Goal: Task Accomplishment & Management: Manage account settings

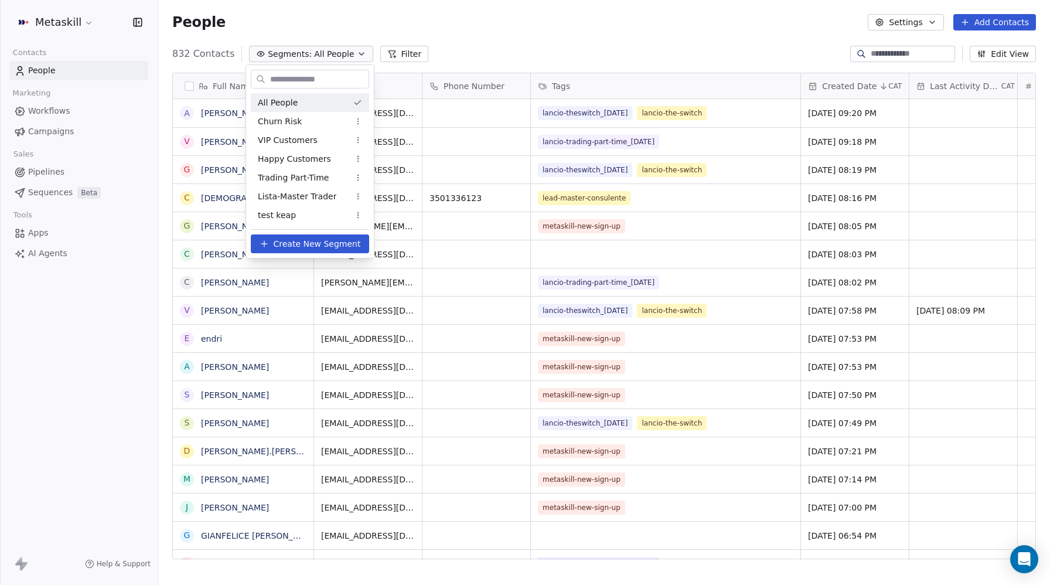
scroll to position [1, 1]
click at [53, 32] on html "Metaskill Contacts People Marketing Workflows Campaigns Sales Pipelines Sequenc…" at bounding box center [525, 292] width 1050 height 585
click at [57, 27] on html "Metaskill Contacts People Marketing Workflows Campaigns Sales Pipelines Sequenc…" at bounding box center [525, 292] width 1050 height 585
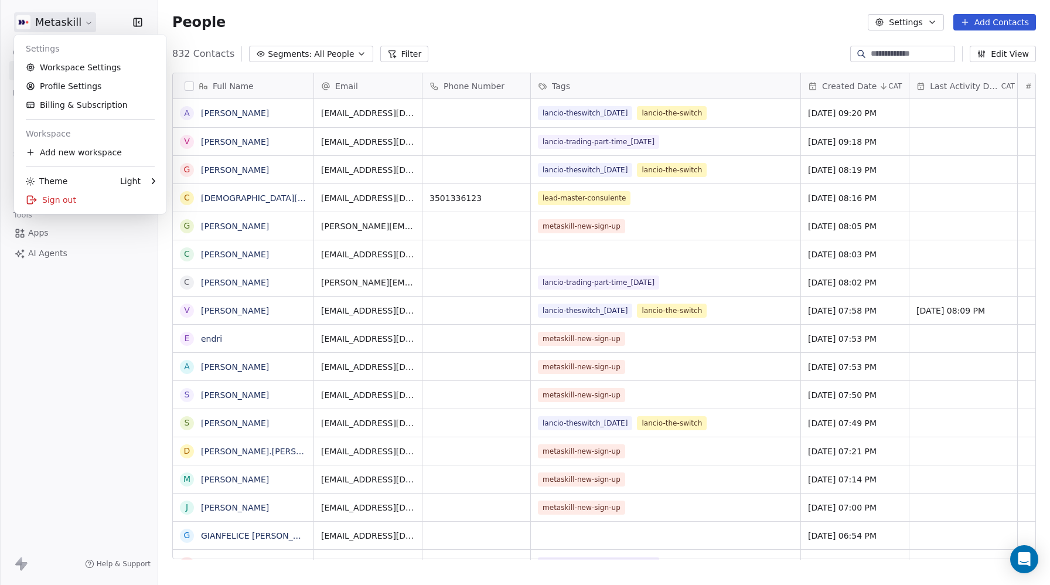
click at [61, 25] on html "Metaskill Contacts People Marketing Workflows Campaigns Sales Pipelines Sequenc…" at bounding box center [525, 292] width 1050 height 585
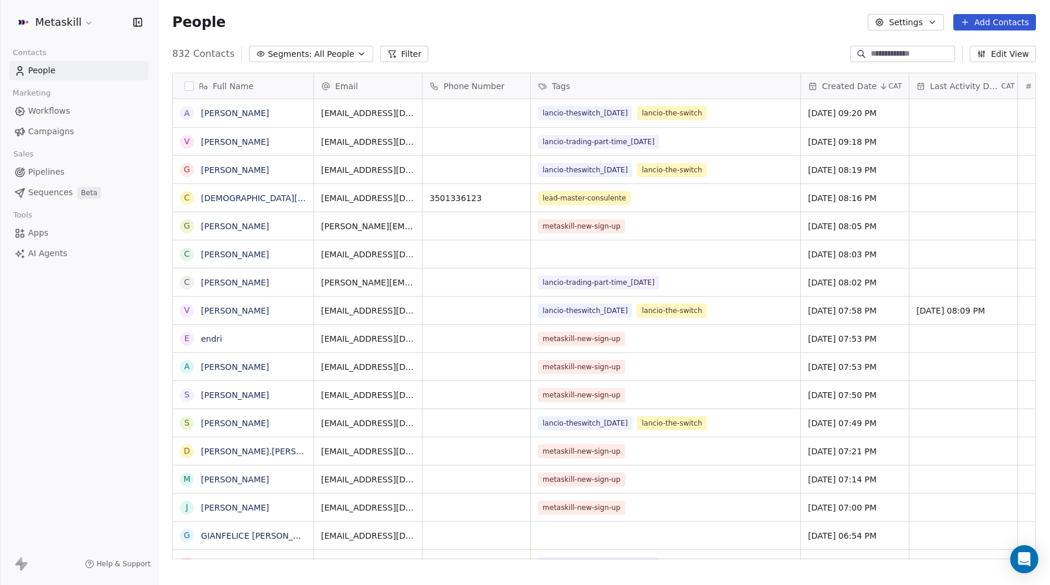
click at [61, 26] on html "Metaskill Contacts People Marketing Workflows Campaigns Sales Pipelines Sequenc…" at bounding box center [525, 292] width 1050 height 585
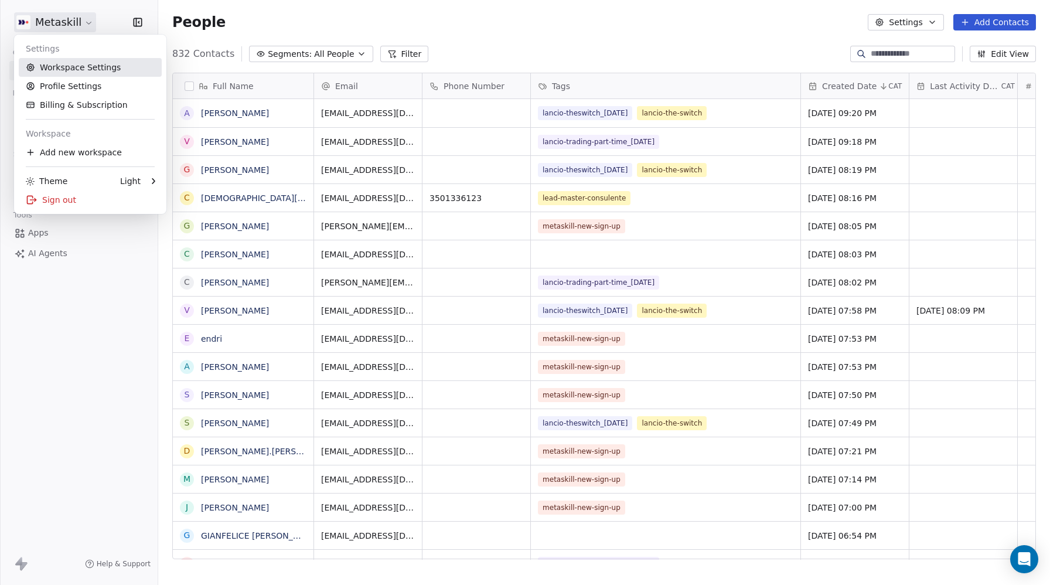
click at [62, 66] on link "Workspace Settings" at bounding box center [90, 67] width 143 height 19
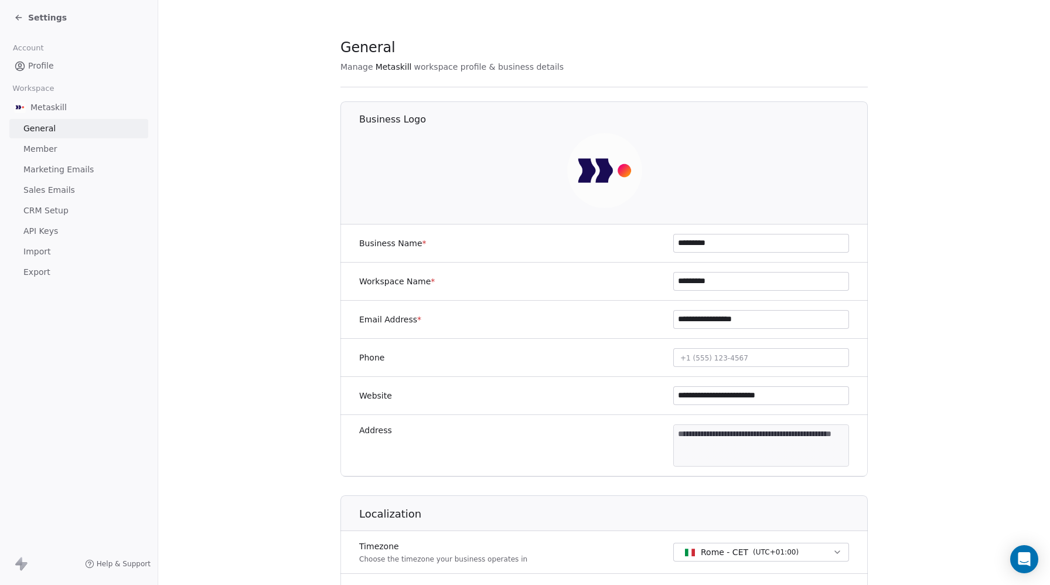
click at [43, 212] on span "CRM Setup" at bounding box center [45, 211] width 45 height 12
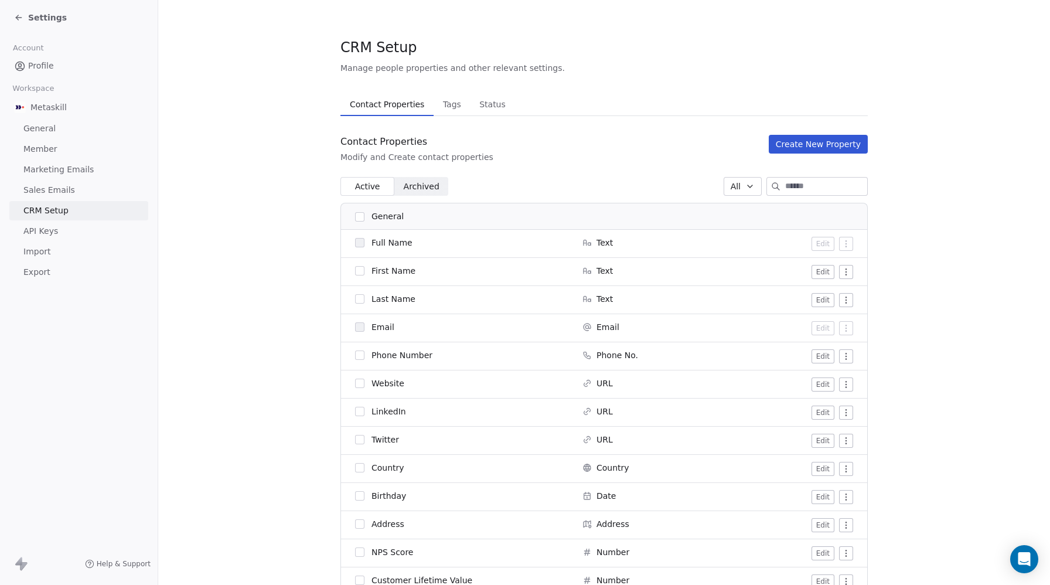
click at [454, 106] on span "Tags" at bounding box center [452, 104] width 28 height 16
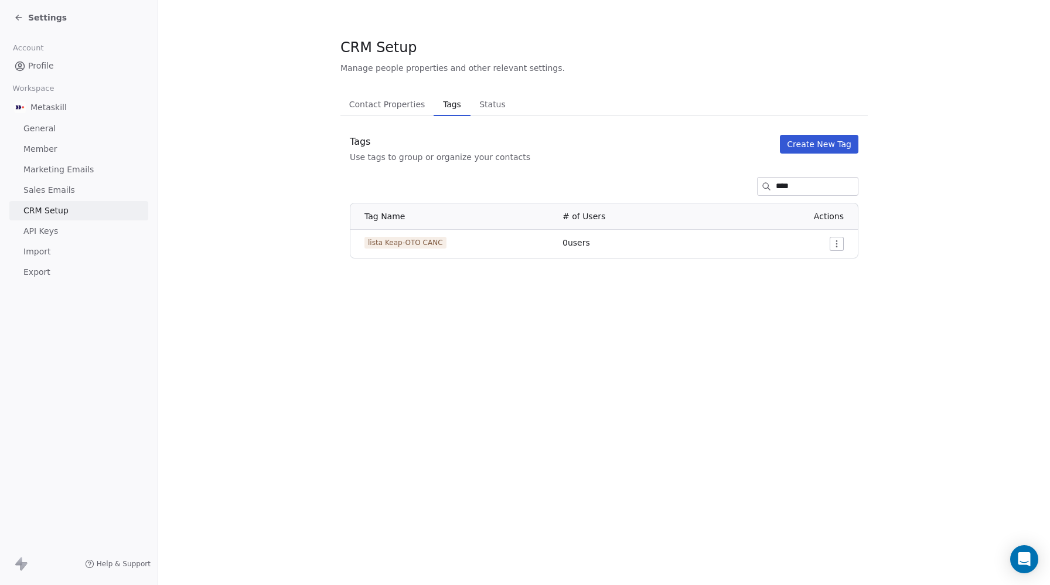
type input "****"
drag, startPoint x: 462, startPoint y: 246, endPoint x: 367, endPoint y: 243, distance: 95.0
click at [367, 243] on div "lista Keap-OTO CANC" at bounding box center [457, 243] width 184 height 12
copy span "lista Keap-OTO CANC"
click at [43, 148] on span "Member" at bounding box center [40, 149] width 34 height 12
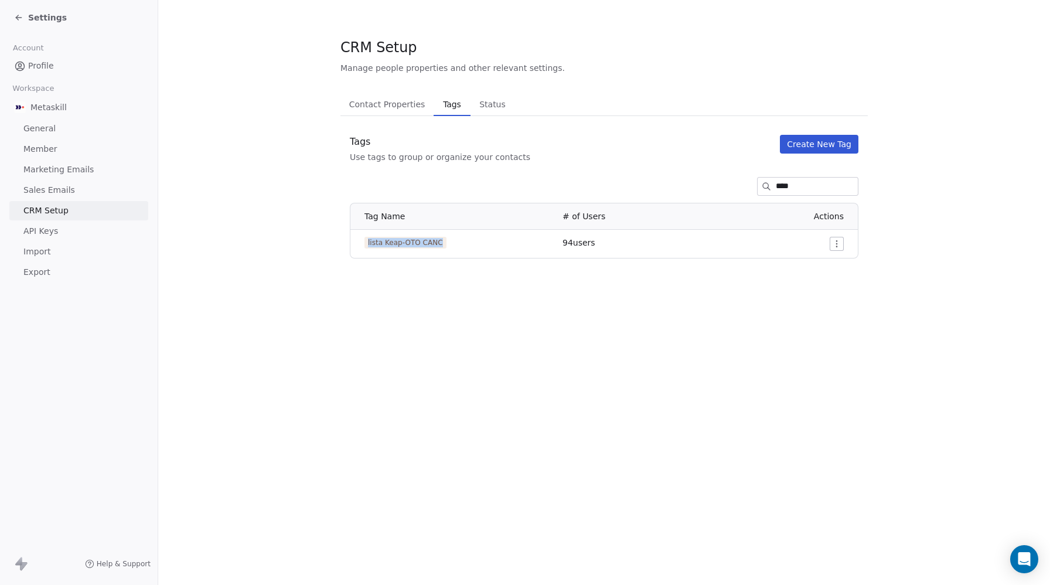
click at [38, 148] on span "Member" at bounding box center [40, 149] width 34 height 12
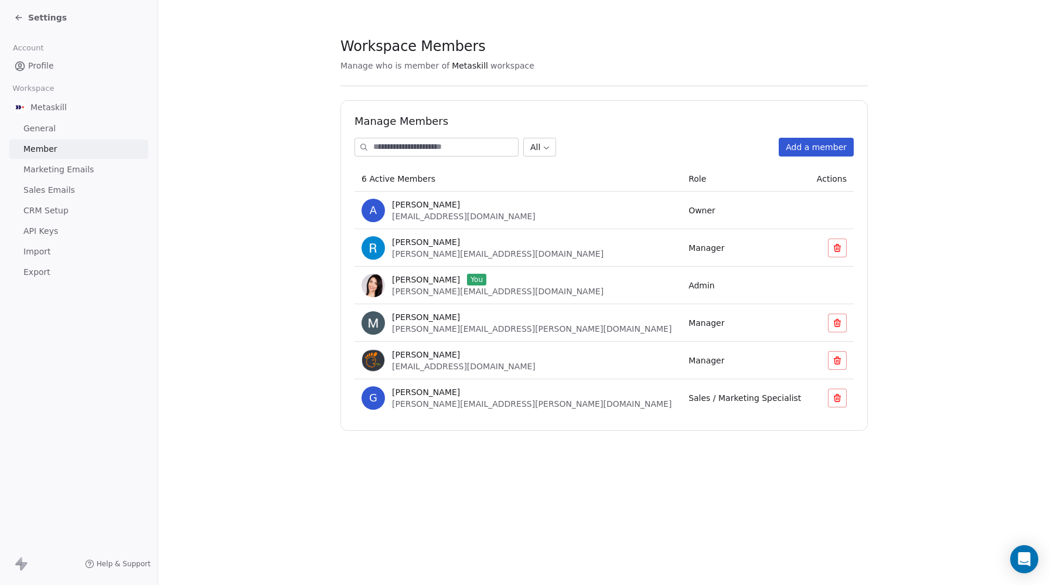
click at [438, 241] on span "[PERSON_NAME]" at bounding box center [426, 242] width 68 height 12
click at [430, 246] on span "[PERSON_NAME]" at bounding box center [426, 242] width 68 height 12
click at [689, 248] on span "Manager" at bounding box center [707, 247] width 36 height 9
drag, startPoint x: 438, startPoint y: 256, endPoint x: 427, endPoint y: 243, distance: 17.0
click at [438, 256] on span "[PERSON_NAME][EMAIL_ADDRESS][DOMAIN_NAME]" at bounding box center [498, 253] width 212 height 9
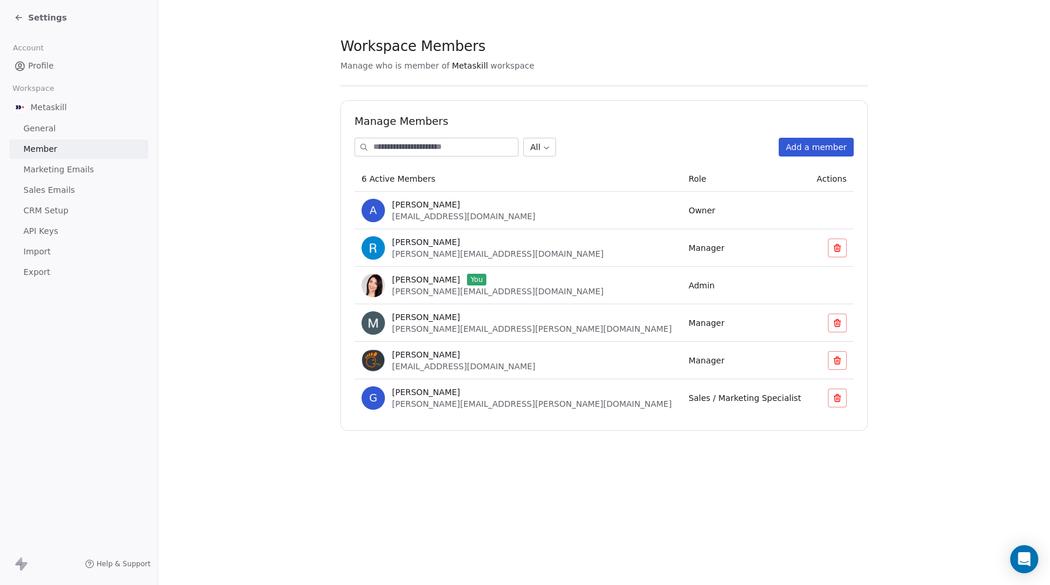
click at [427, 243] on span "[PERSON_NAME]" at bounding box center [426, 242] width 68 height 12
click at [422, 253] on span "[PERSON_NAME][EMAIL_ADDRESS][DOMAIN_NAME]" at bounding box center [498, 253] width 212 height 9
click at [422, 254] on span "[PERSON_NAME][EMAIL_ADDRESS][DOMAIN_NAME]" at bounding box center [498, 253] width 212 height 9
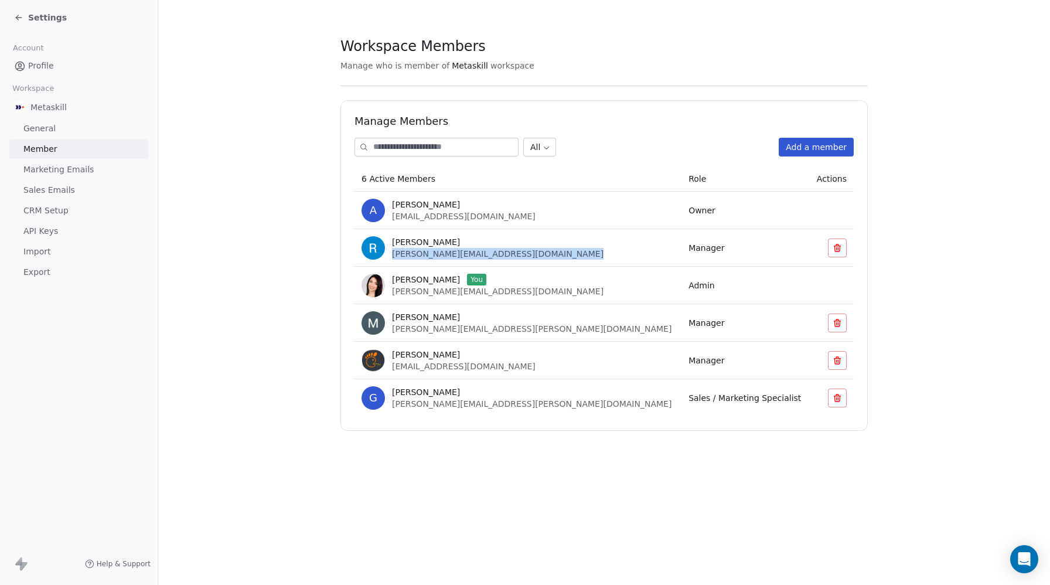
click at [422, 254] on span "[PERSON_NAME][EMAIL_ADDRESS][DOMAIN_NAME]" at bounding box center [498, 253] width 212 height 9
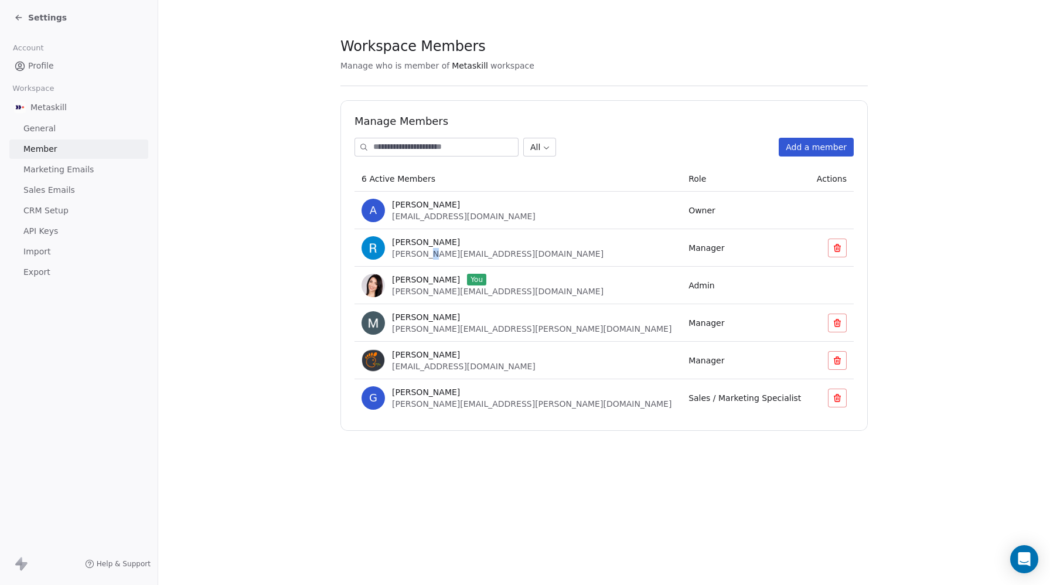
click at [422, 254] on span "[PERSON_NAME][EMAIL_ADDRESS][DOMAIN_NAME]" at bounding box center [498, 253] width 212 height 9
click at [46, 17] on span "Settings" at bounding box center [47, 18] width 39 height 12
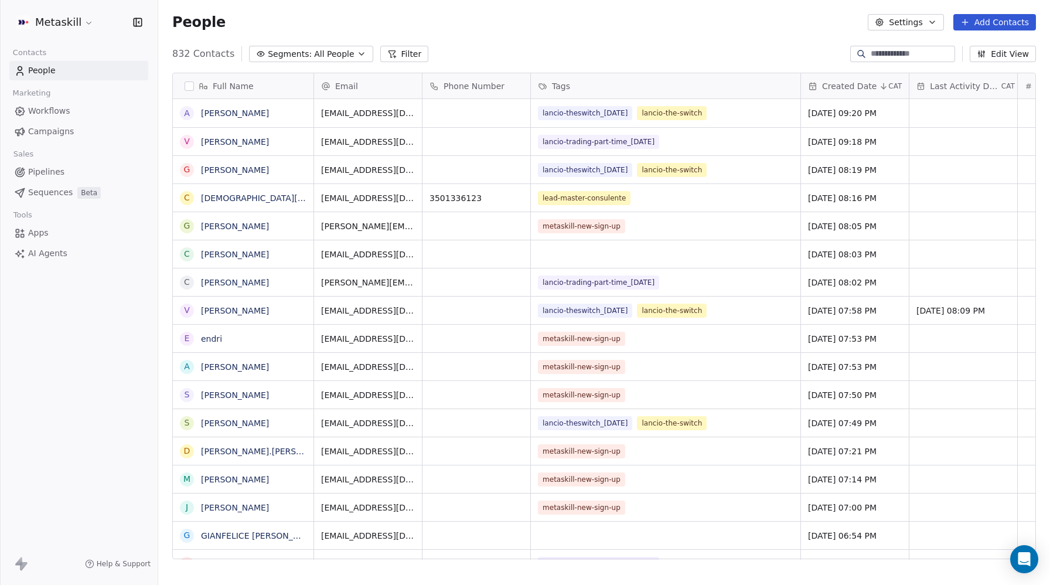
scroll to position [515, 892]
click at [243, 114] on link "[PERSON_NAME]" at bounding box center [235, 112] width 68 height 9
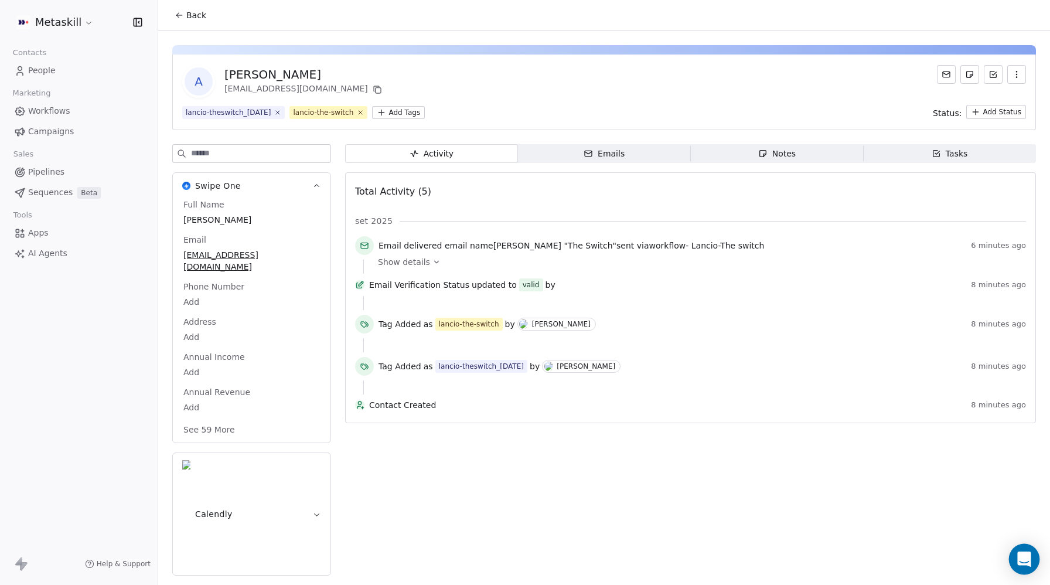
click at [1024, 557] on icon "Open Intercom Messenger" at bounding box center [1023, 558] width 13 height 15
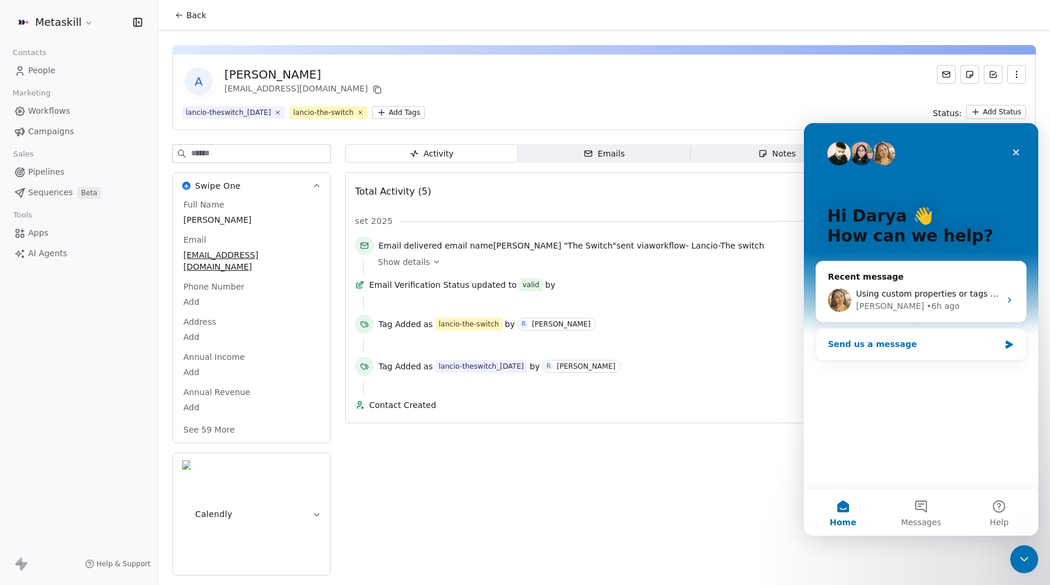
click at [881, 340] on div "Send us a message" at bounding box center [914, 344] width 172 height 12
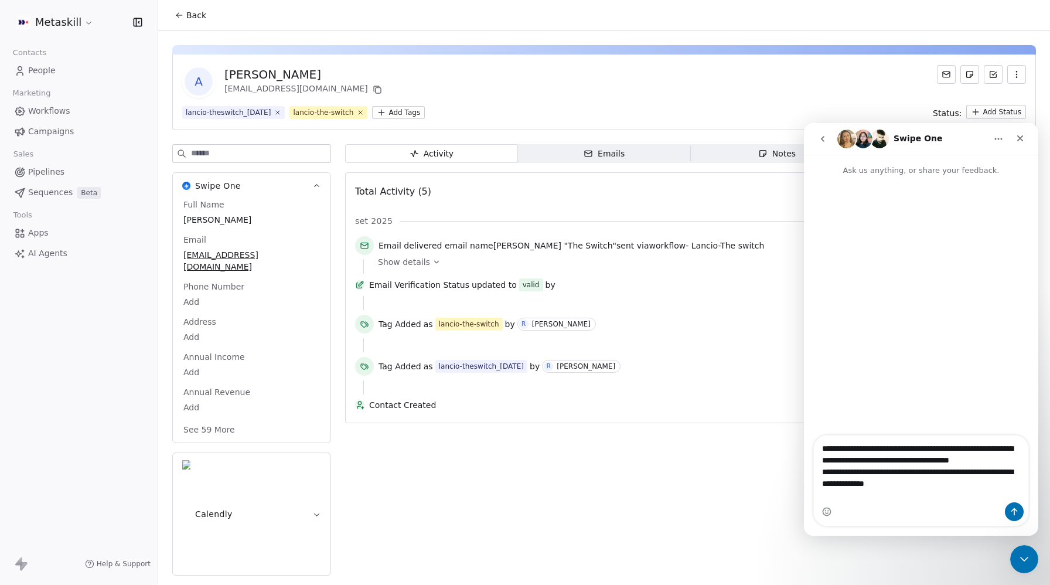
click at [850, 448] on textarea "**********" at bounding box center [921, 468] width 214 height 67
type textarea "**********"
click at [1013, 512] on icon "Send a message…" at bounding box center [1014, 511] width 9 height 9
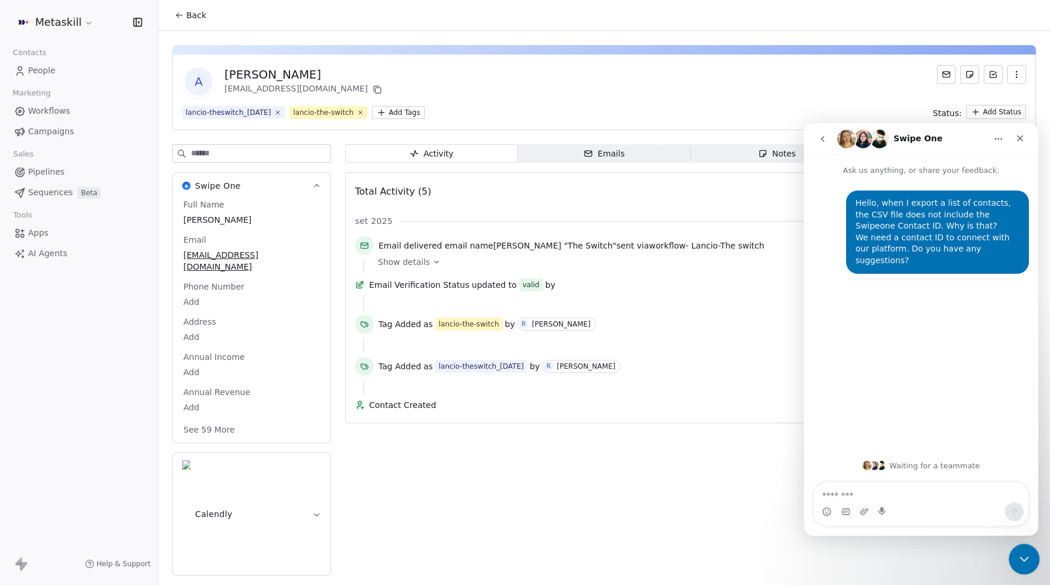
click at [1016, 553] on icon "Close Intercom Messenger" at bounding box center [1023, 557] width 14 height 14
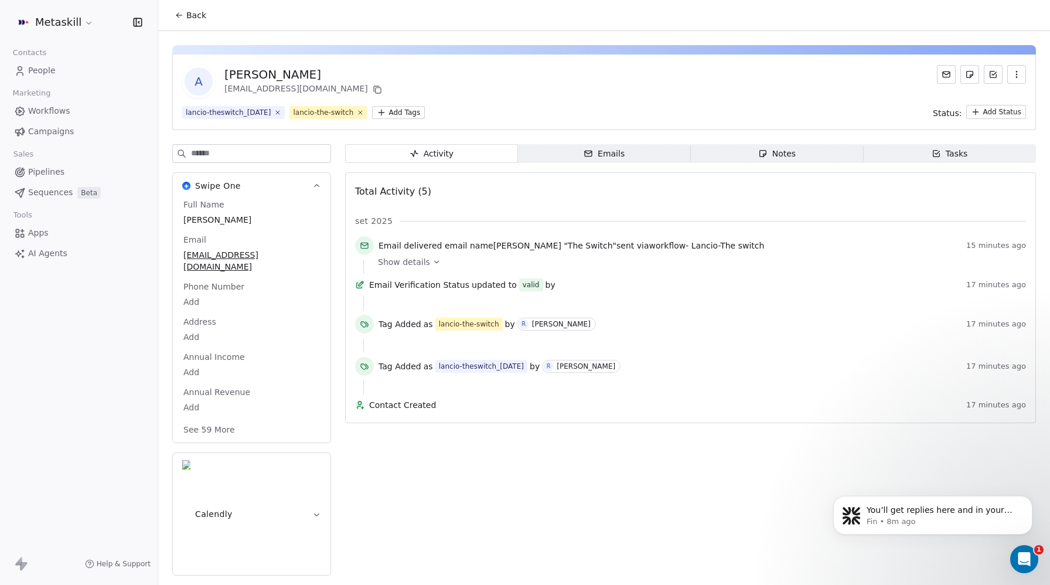
click at [52, 69] on span "People" at bounding box center [42, 70] width 28 height 12
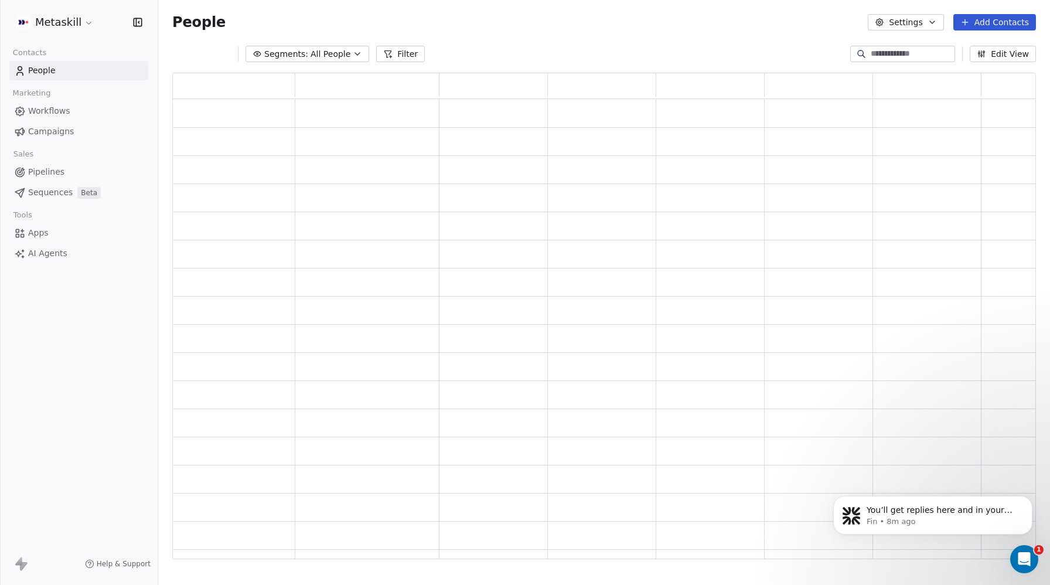
scroll to position [486, 864]
click at [917, 510] on p "You’ll get replies here and in your email: ✉️ [PERSON_NAME][EMAIL_ADDRESS][DOMA…" at bounding box center [942, 511] width 151 height 12
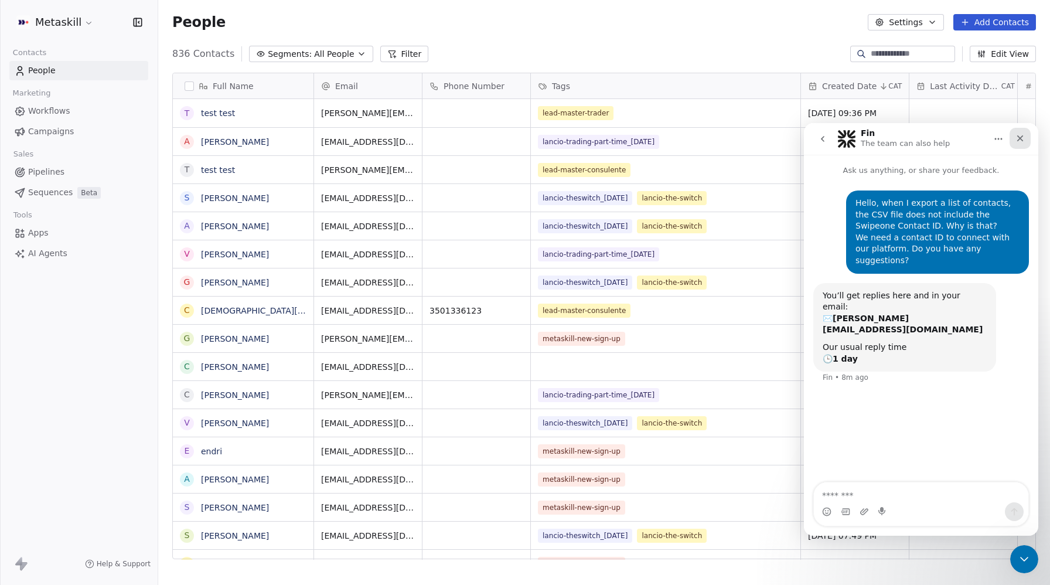
scroll to position [515, 892]
click at [1017, 136] on icon "Close" at bounding box center [1020, 138] width 6 height 6
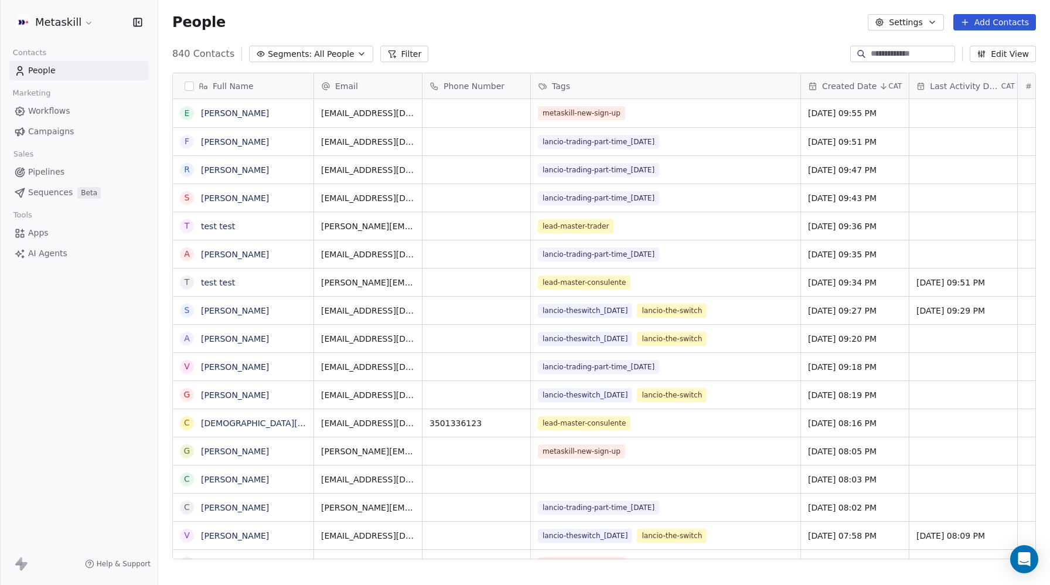
scroll to position [1, 1]
click at [887, 57] on input at bounding box center [912, 54] width 82 height 12
paste input "**********"
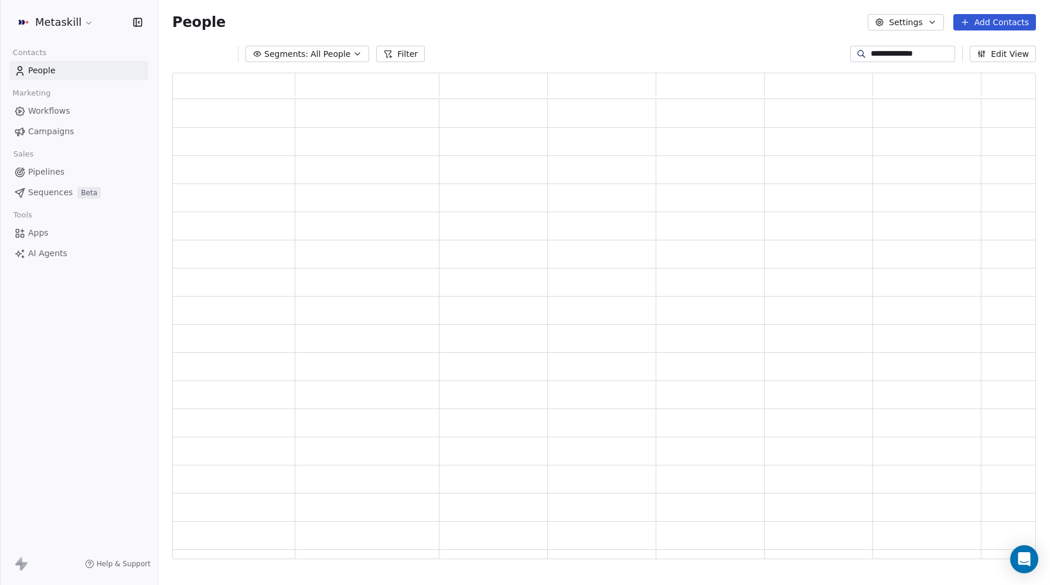
type input "**********"
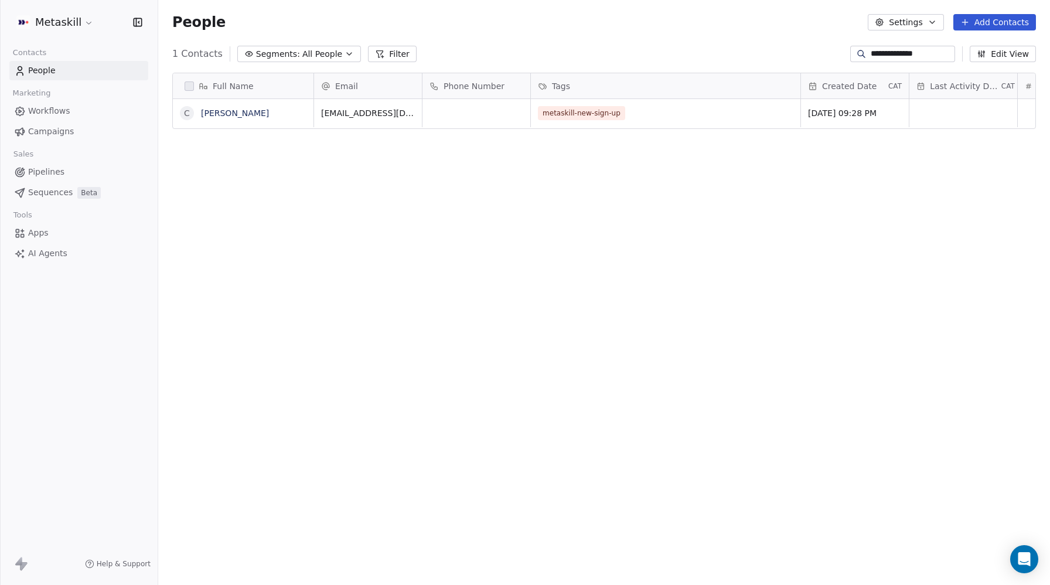
scroll to position [515, 892]
click at [212, 114] on link "Cristina" at bounding box center [235, 112] width 68 height 9
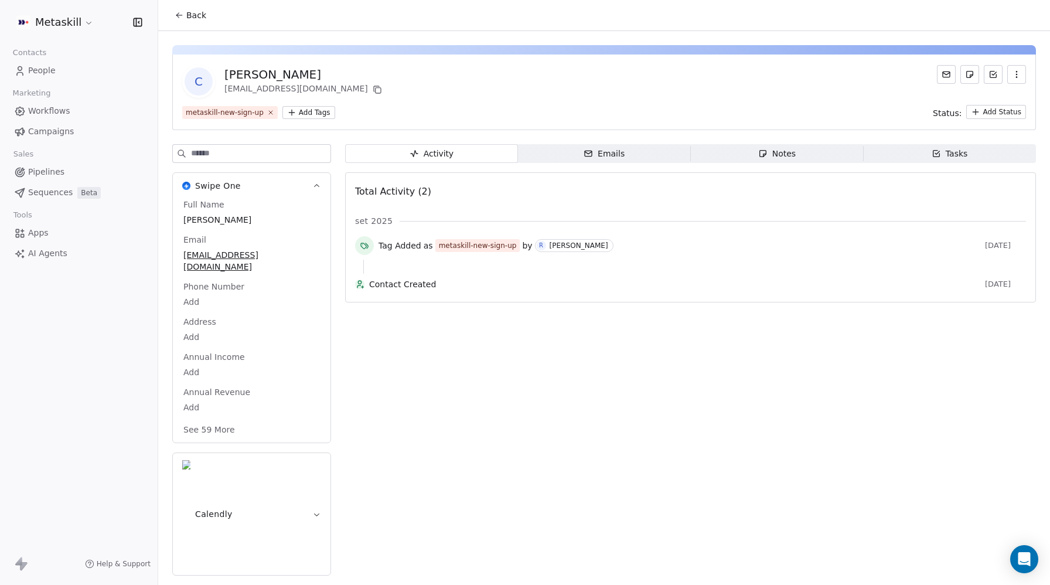
click at [314, 114] on html "Metaskill Contacts People Marketing Workflows Campaigns Sales Pipelines Sequenc…" at bounding box center [525, 292] width 1050 height 585
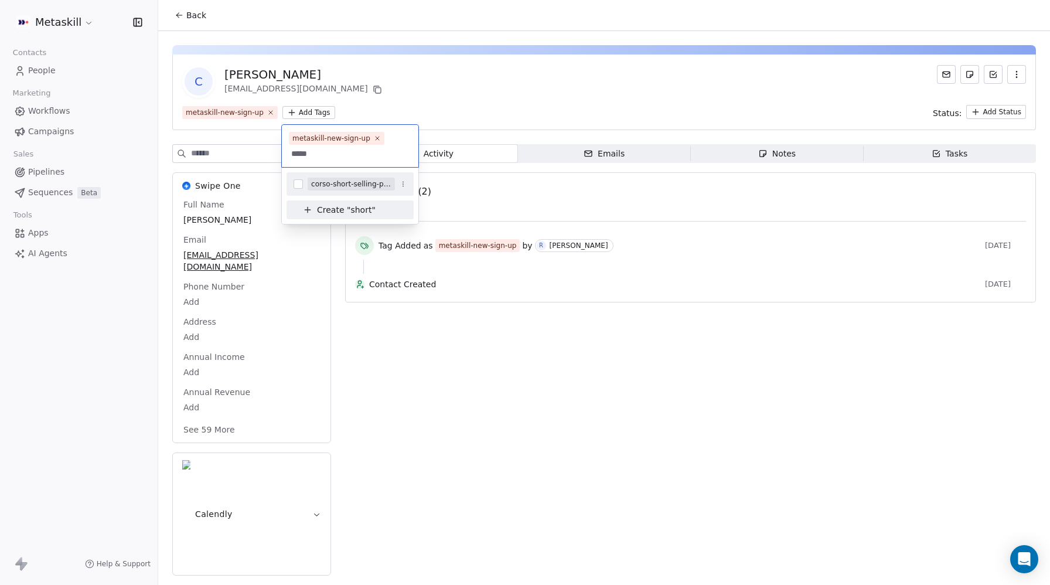
type input "*****"
click at [294, 185] on button "Suggestions" at bounding box center [298, 183] width 9 height 9
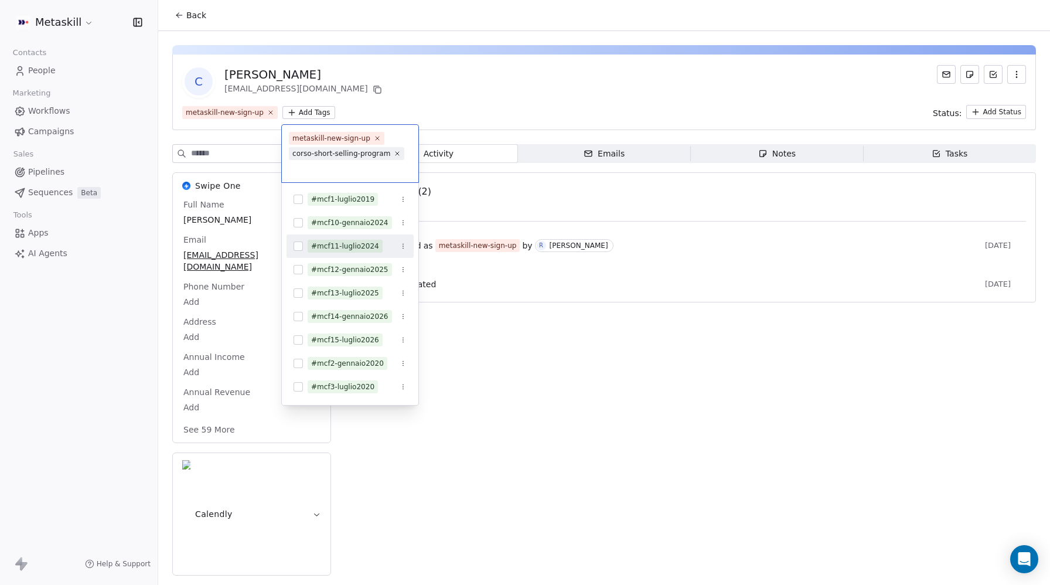
click at [724, 415] on html "Metaskill Contacts People Marketing Workflows Campaigns Sales Pipelines Sequenc…" at bounding box center [525, 292] width 1050 height 585
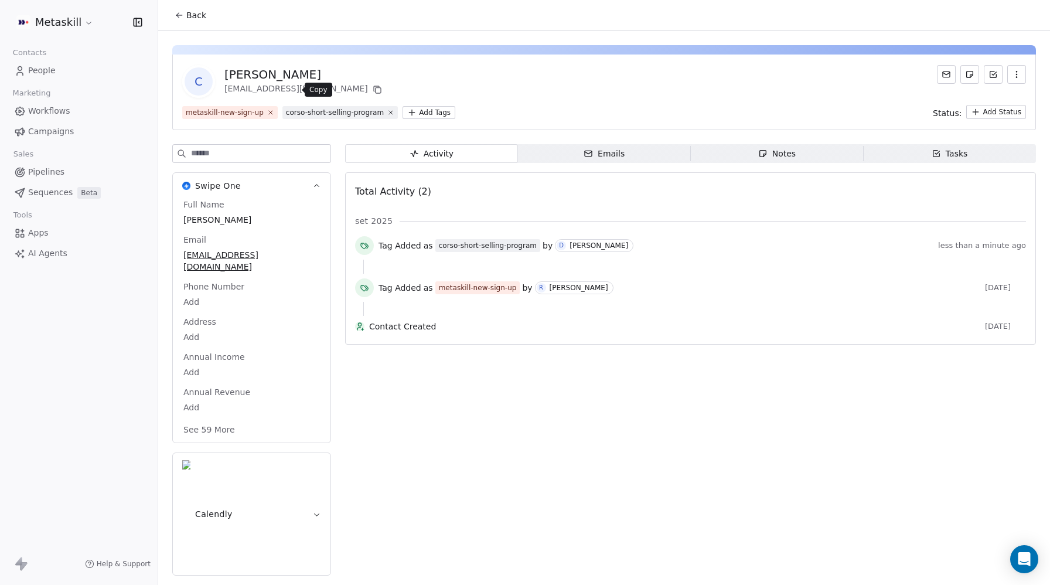
click at [373, 90] on icon at bounding box center [377, 89] width 9 height 9
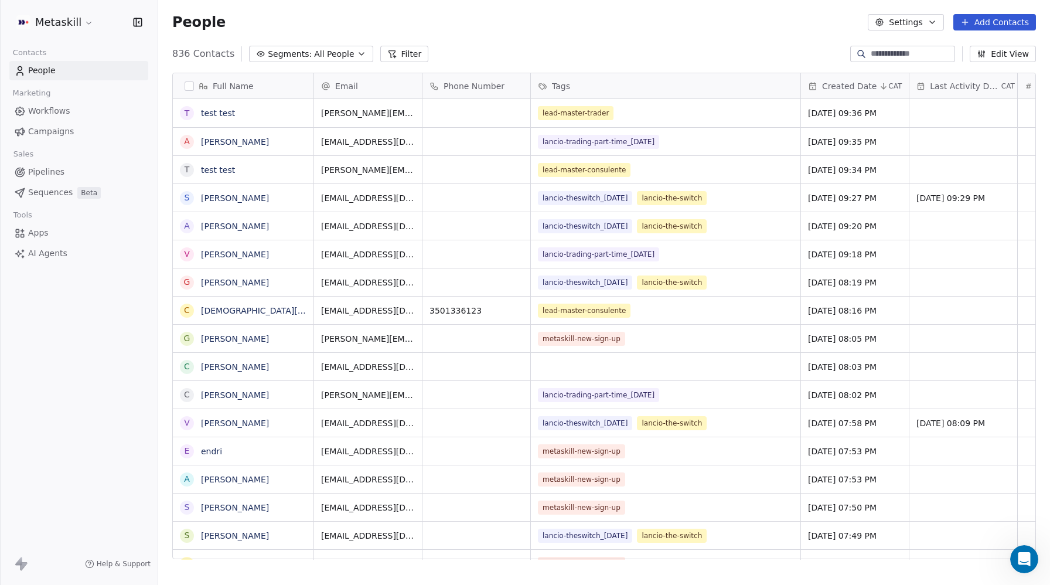
scroll to position [515, 892]
click at [49, 67] on span "People" at bounding box center [42, 70] width 28 height 12
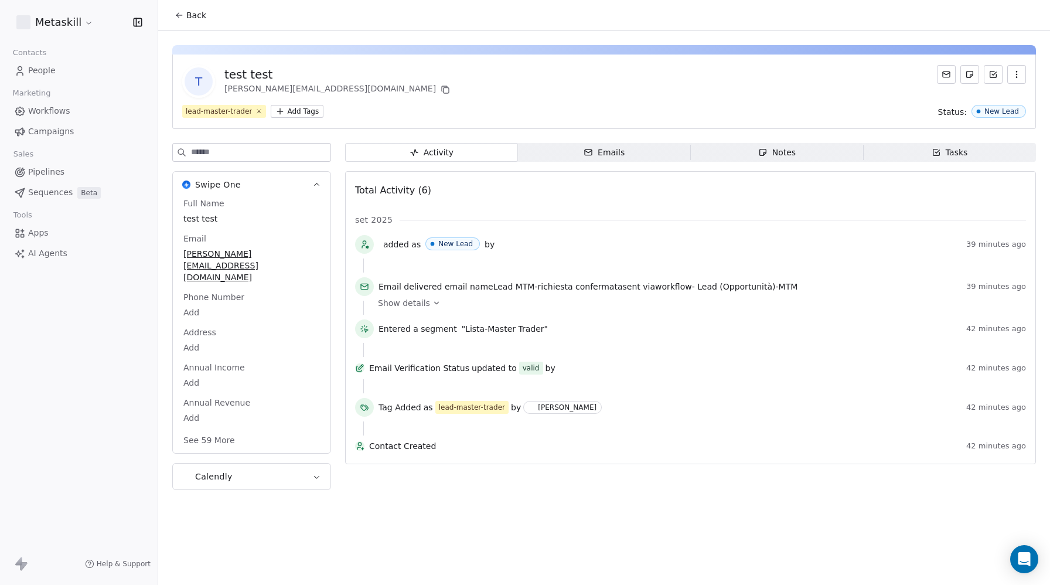
click at [1015, 77] on icon "button" at bounding box center [1016, 74] width 9 height 9
click at [996, 103] on div "Delete" at bounding box center [1000, 100] width 79 height 19
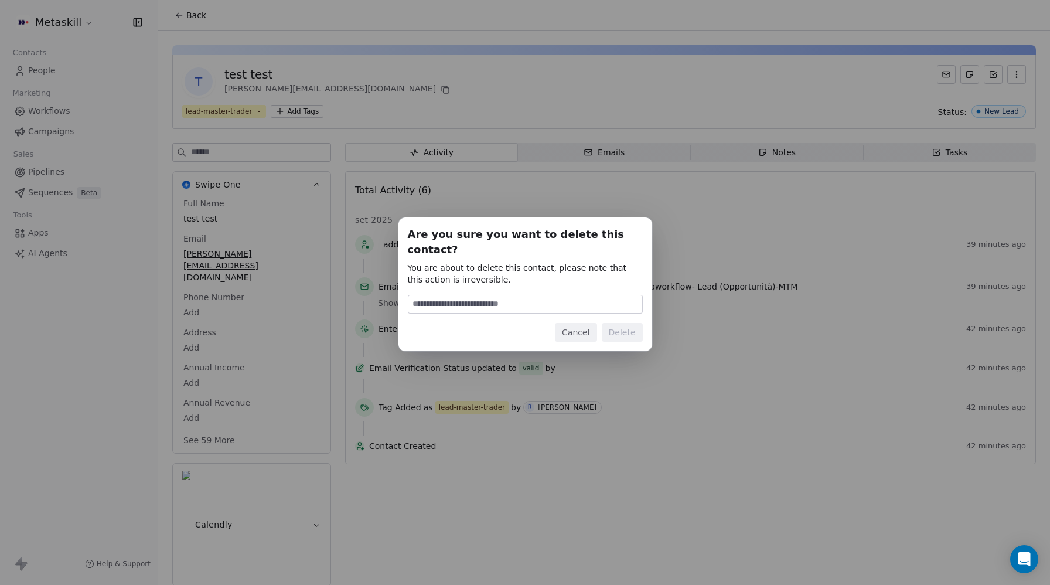
click at [560, 295] on input at bounding box center [525, 304] width 234 height 18
type input "******"
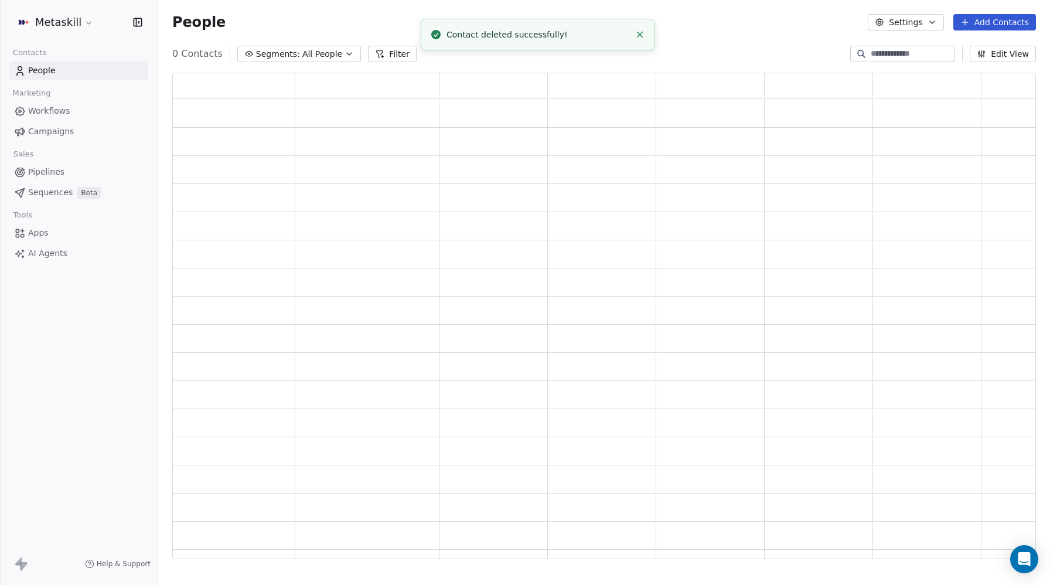
scroll to position [486, 864]
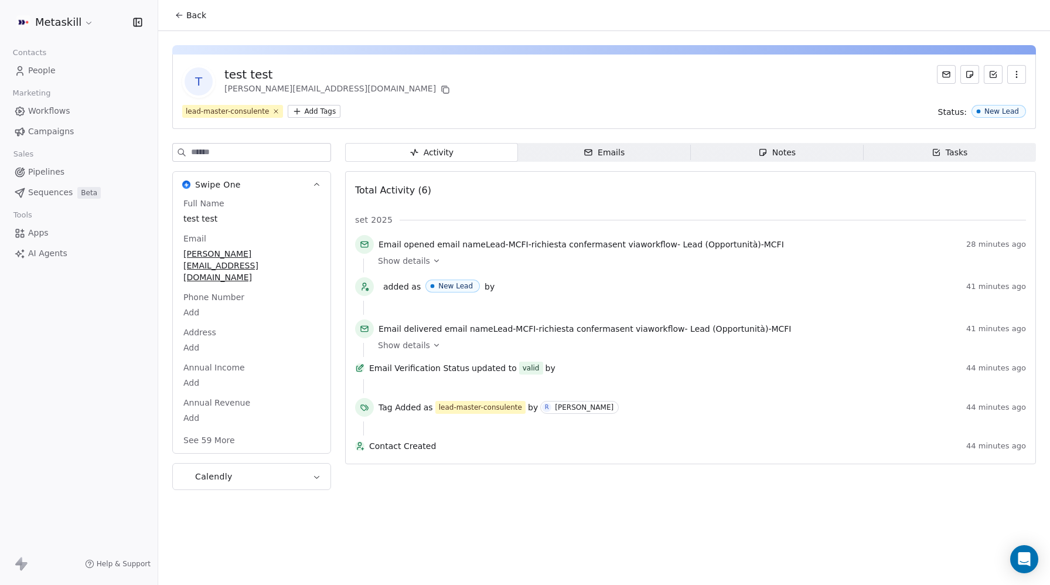
click at [1019, 71] on icon "button" at bounding box center [1016, 74] width 9 height 9
click at [982, 100] on div "Delete" at bounding box center [1000, 100] width 79 height 19
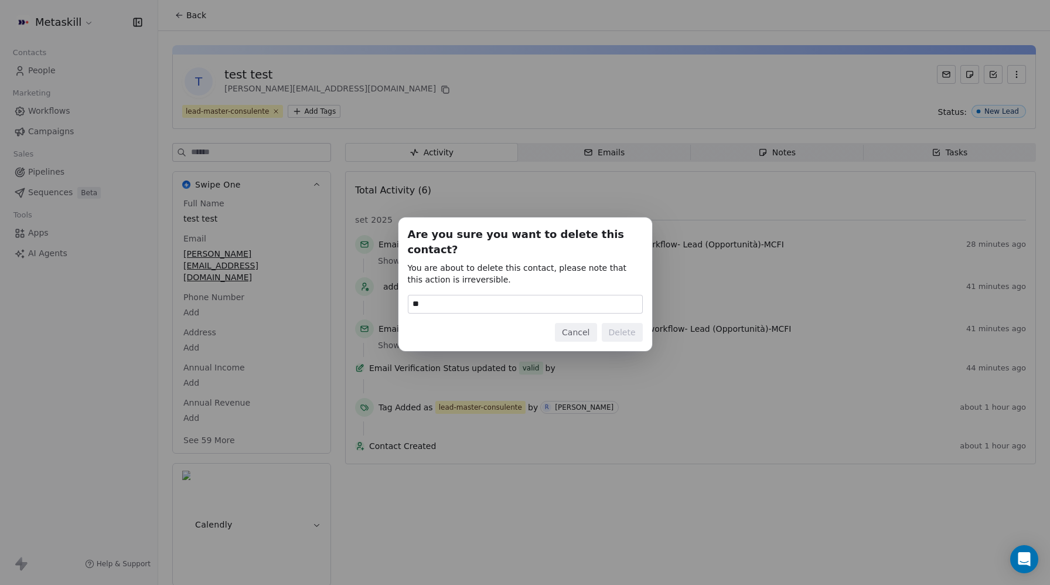
type input "*"
type input "******"
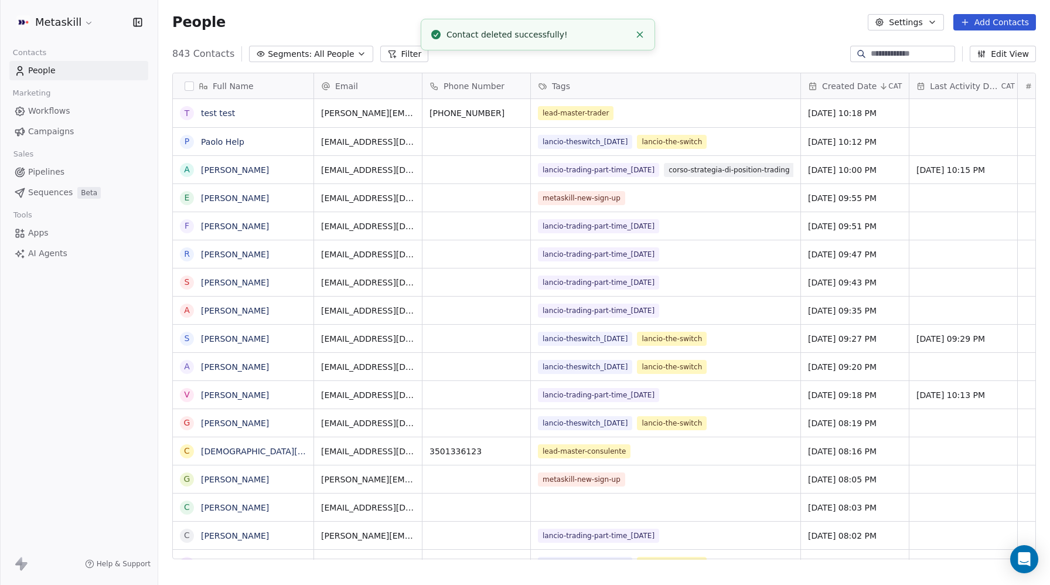
scroll to position [515, 892]
click at [45, 173] on span "Pipelines" at bounding box center [46, 172] width 36 height 12
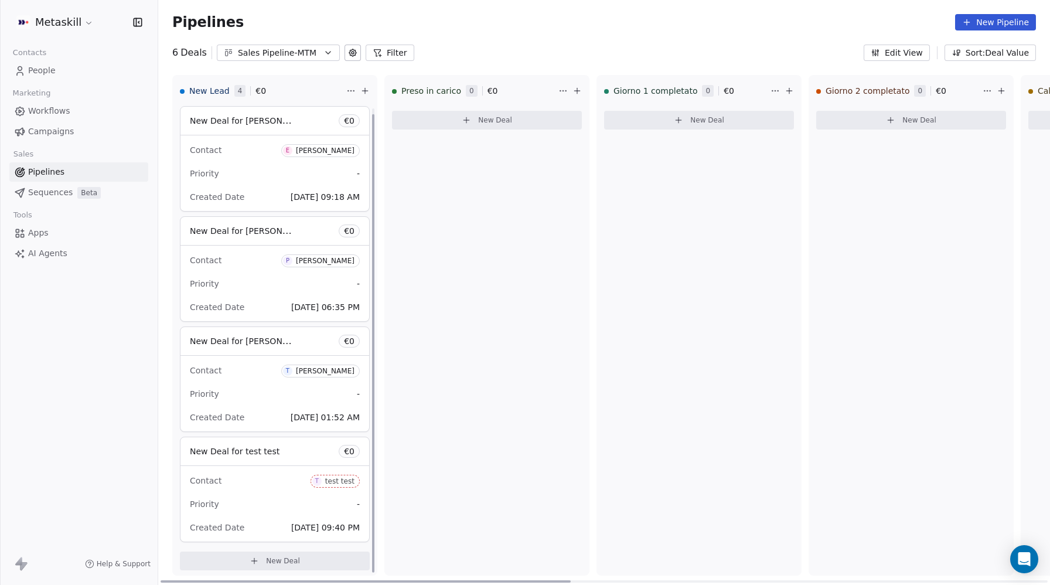
scroll to position [6, 0]
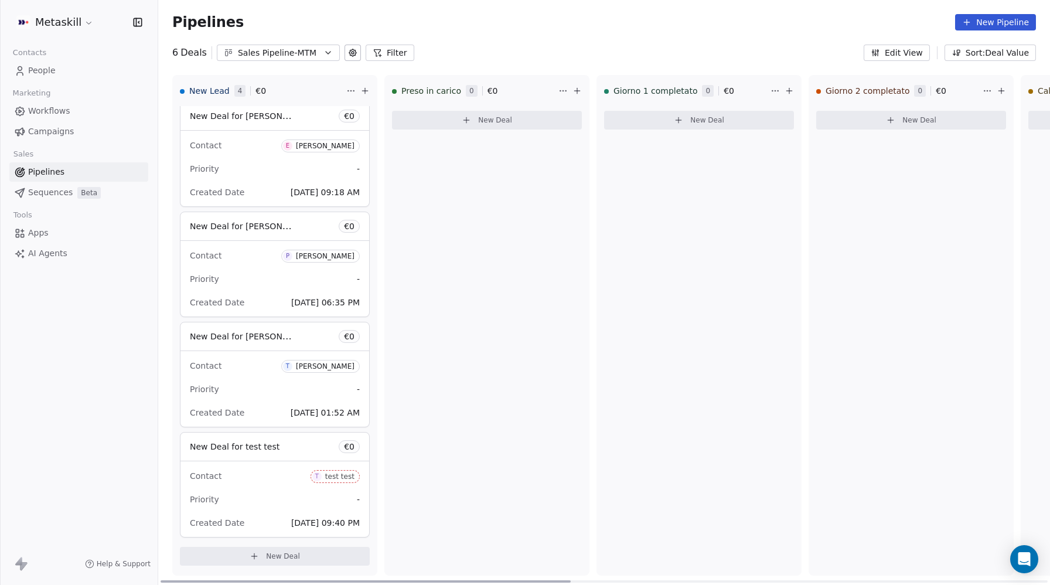
click at [220, 447] on span "New Deal for test test" at bounding box center [235, 446] width 90 height 9
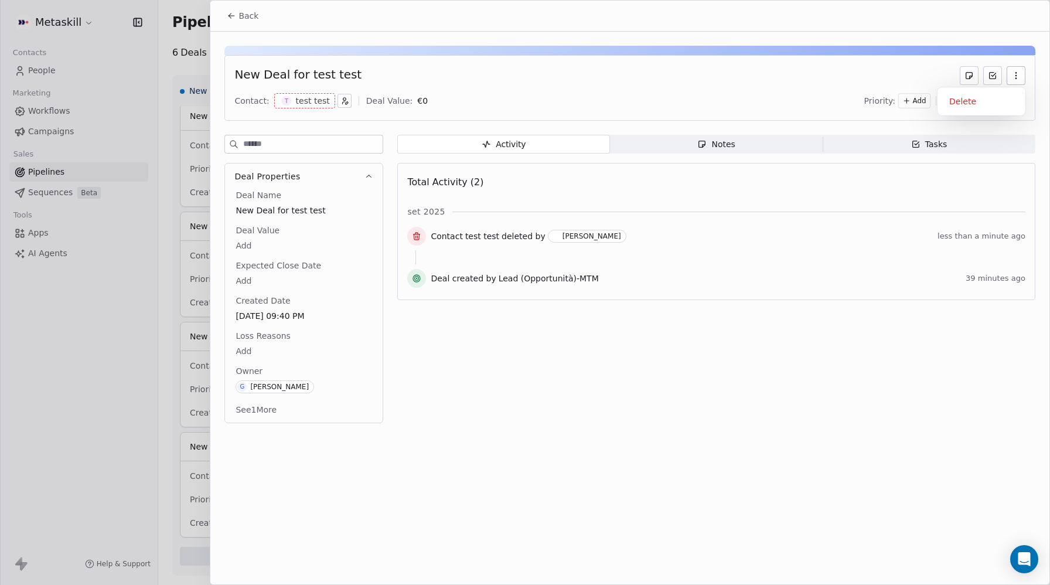
click at [1011, 75] on icon "button" at bounding box center [1015, 75] width 9 height 9
click at [989, 94] on div "Delete" at bounding box center [981, 101] width 79 height 19
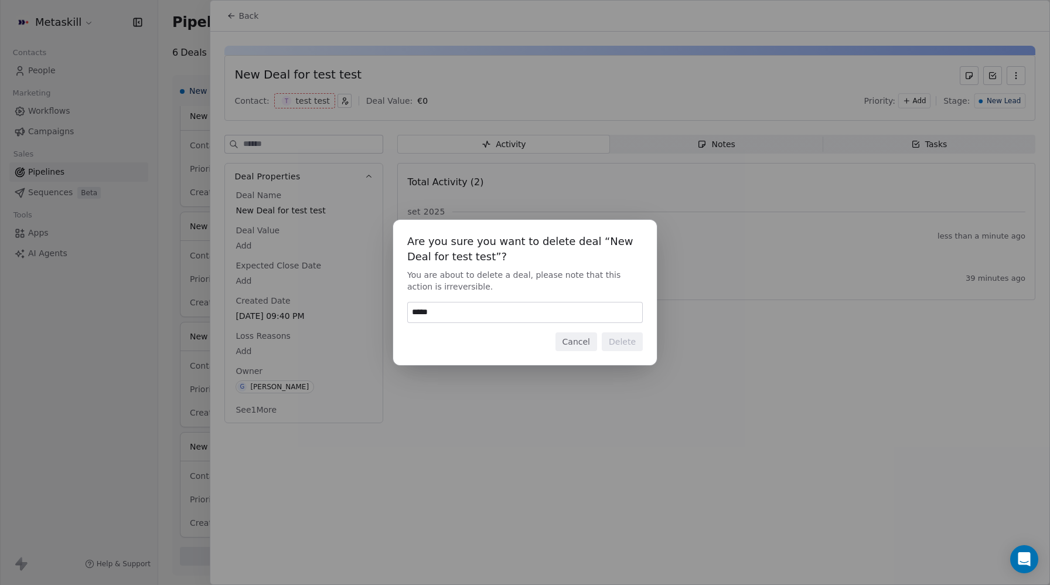
type input "******"
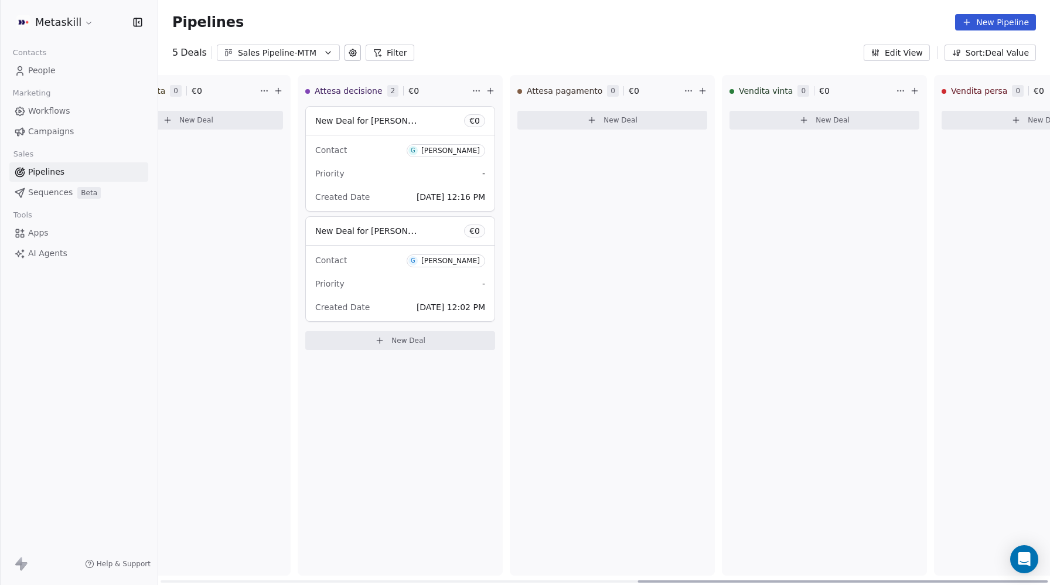
scroll to position [0, 1038]
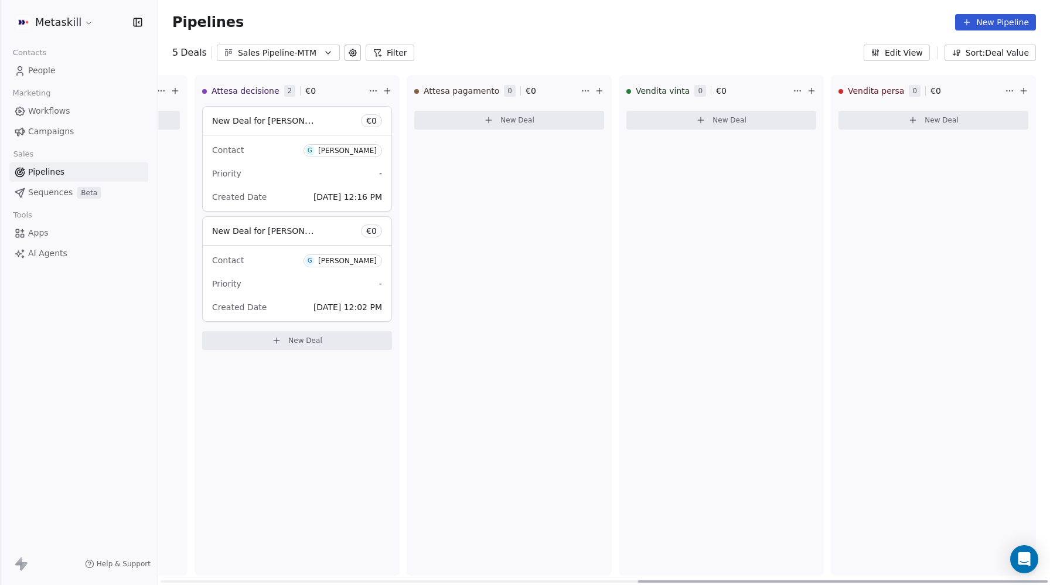
click at [306, 47] on div "Sales Pipeline-MTM" at bounding box center [278, 53] width 81 height 12
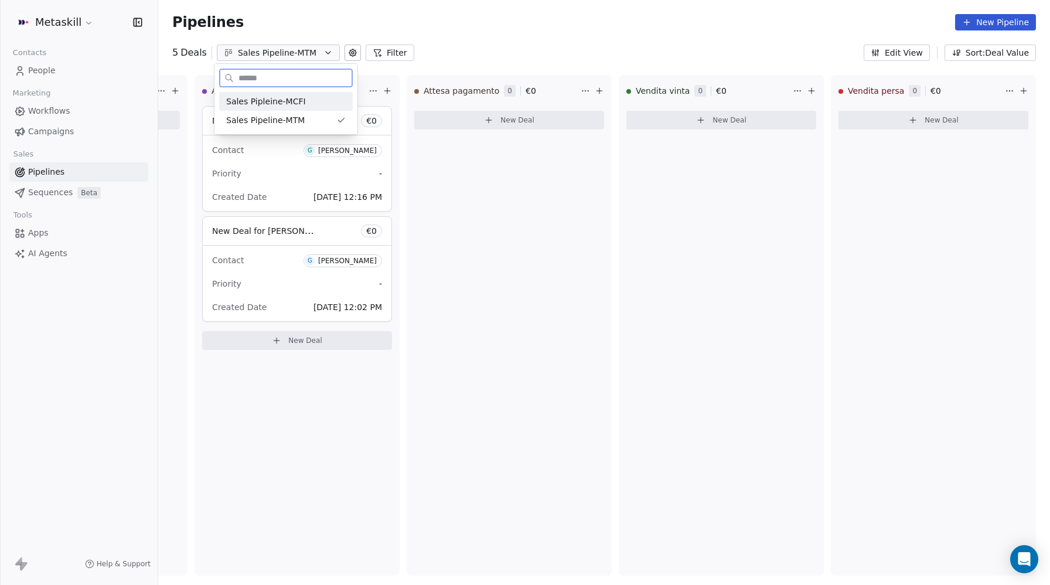
click at [288, 101] on span "Sales Pipleine-MCFI" at bounding box center [266, 102] width 80 height 12
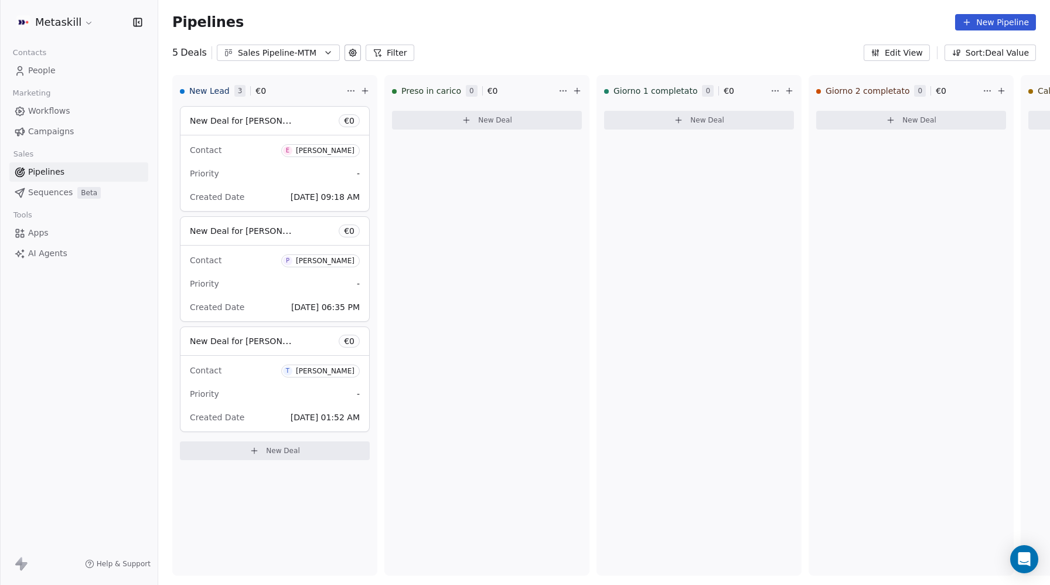
click at [284, 49] on div "Sales Pipeline-MTM" at bounding box center [278, 53] width 81 height 12
click at [280, 100] on span "Sales Pipleine-MCFI" at bounding box center [266, 102] width 80 height 12
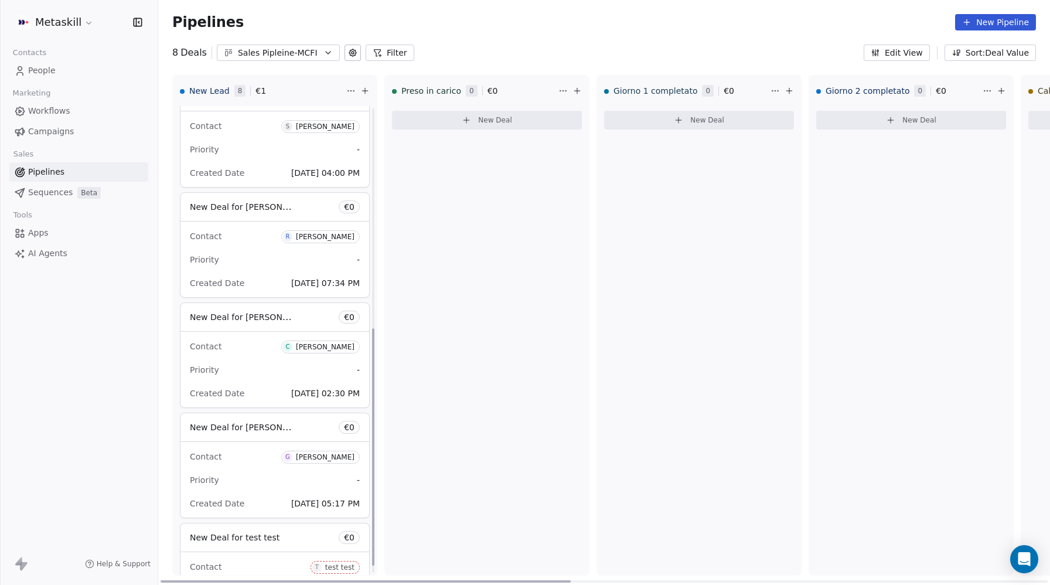
scroll to position [448, 0]
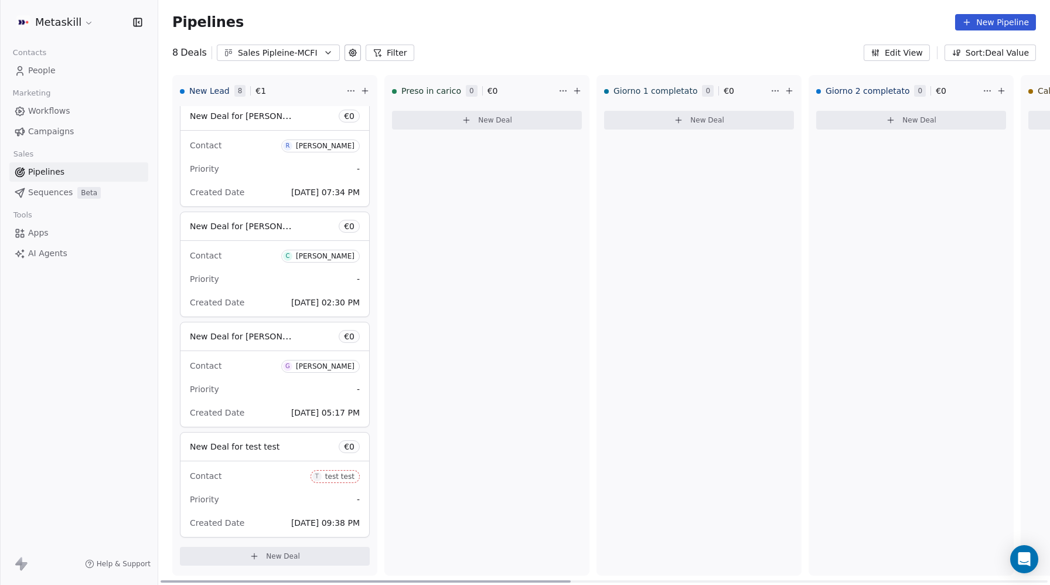
click at [259, 452] on span "New Deal for test test" at bounding box center [235, 447] width 90 height 14
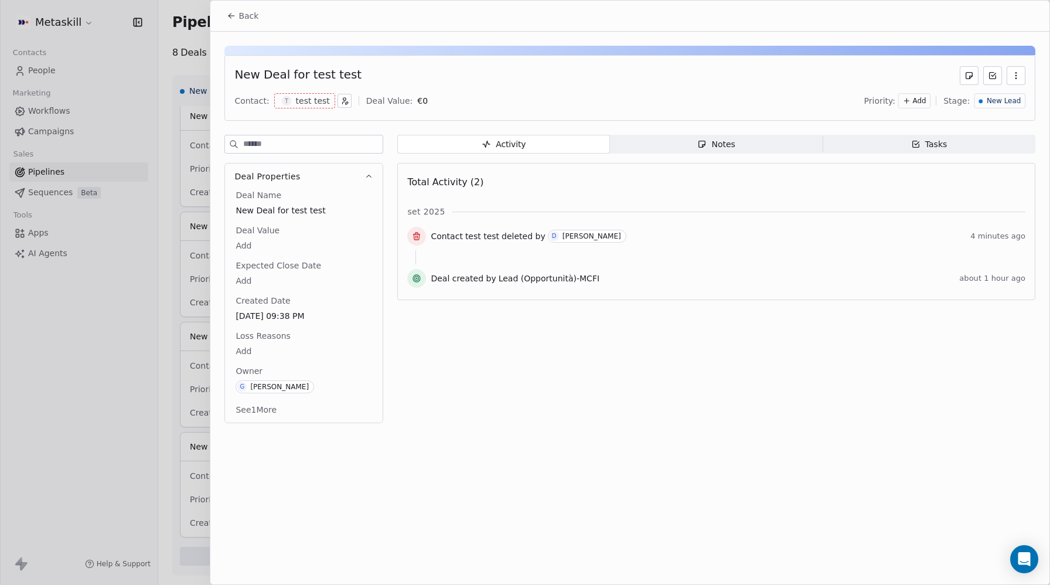
click at [1020, 73] on icon "button" at bounding box center [1015, 75] width 9 height 9
click at [992, 94] on div "Delete" at bounding box center [981, 101] width 79 height 19
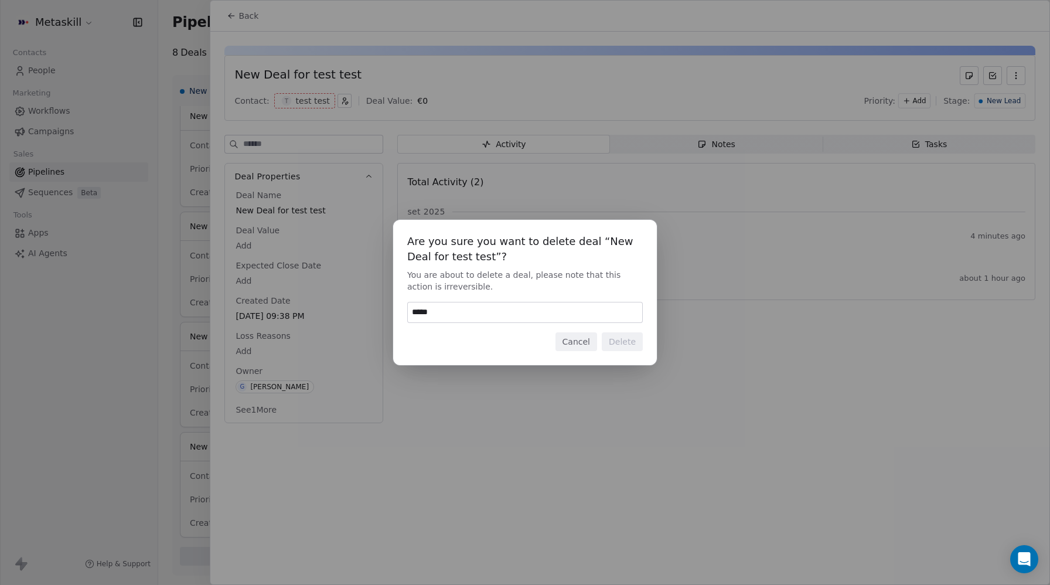
type input "******"
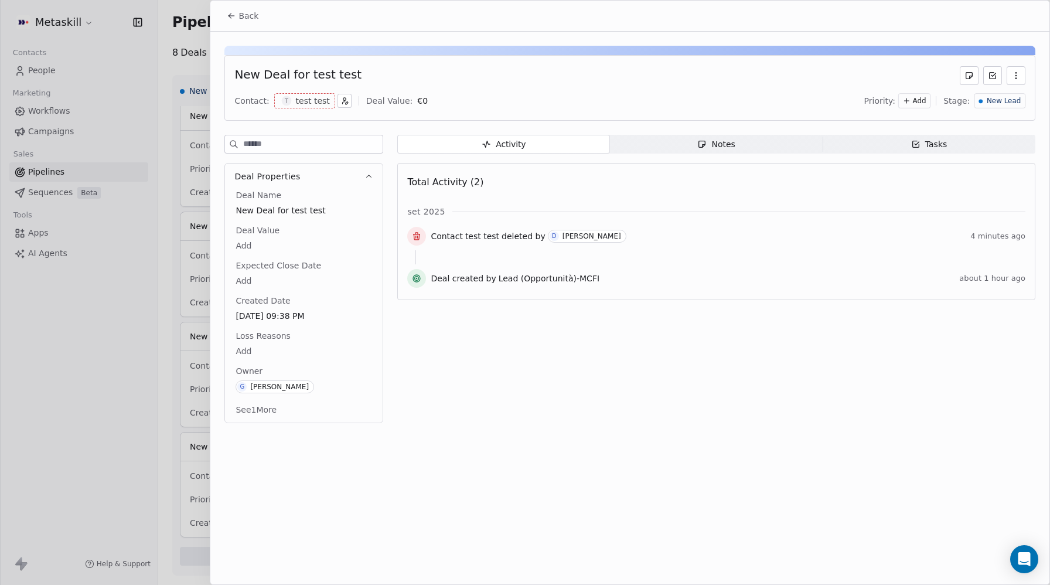
scroll to position [337, 0]
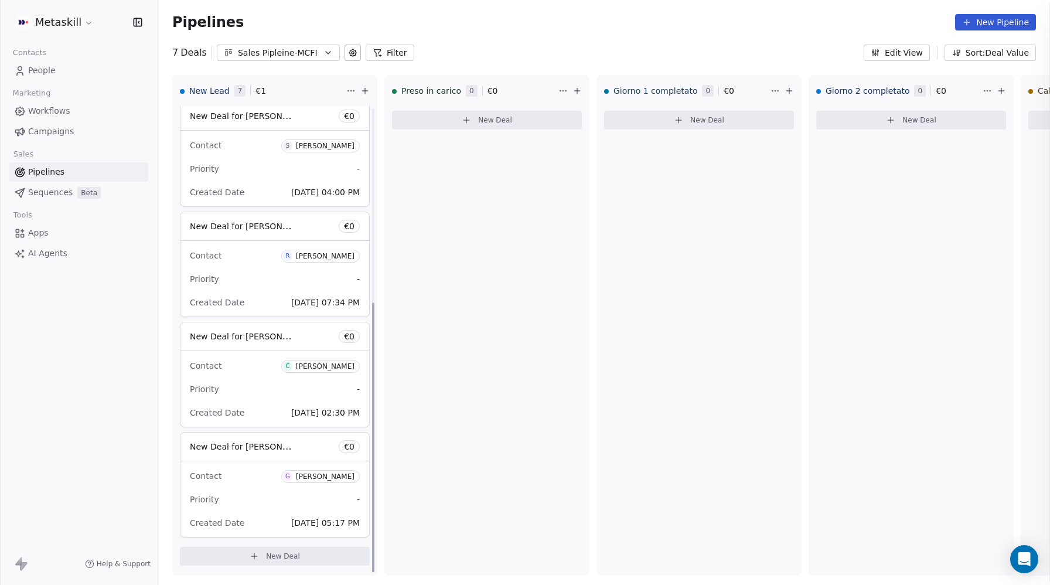
click at [237, 14] on div at bounding box center [525, 292] width 1050 height 585
click at [53, 70] on span "People" at bounding box center [42, 70] width 28 height 12
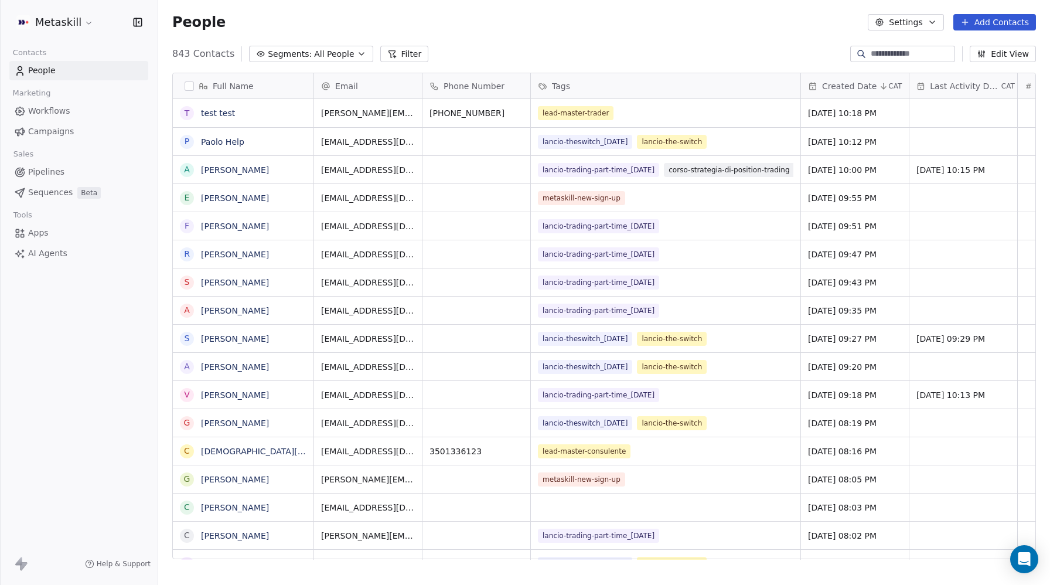
scroll to position [515, 892]
click at [219, 111] on link "test test" at bounding box center [218, 112] width 34 height 9
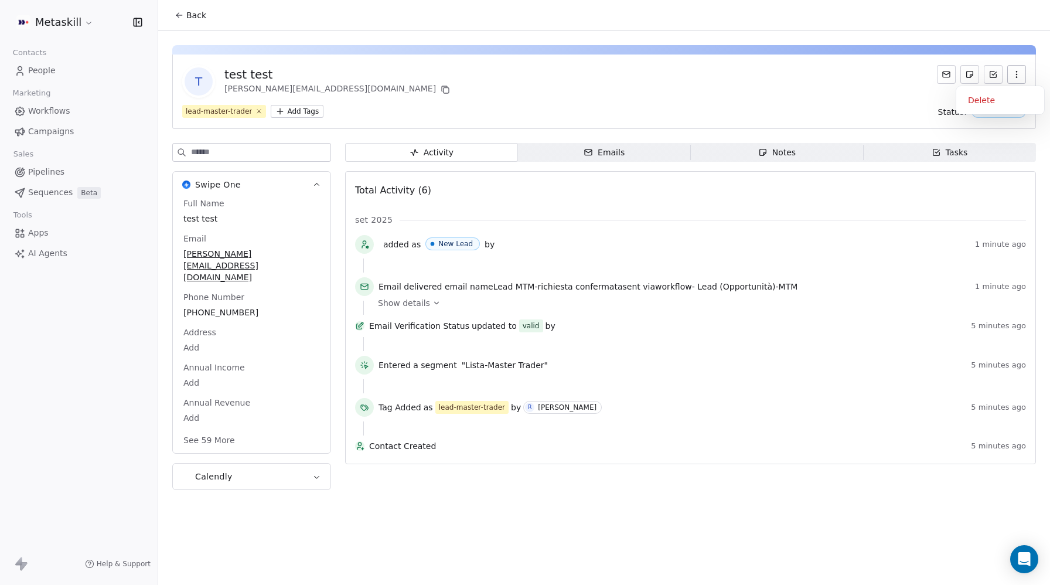
click at [1012, 77] on icon "button" at bounding box center [1016, 74] width 9 height 9
click at [991, 103] on div "Delete" at bounding box center [1000, 100] width 79 height 19
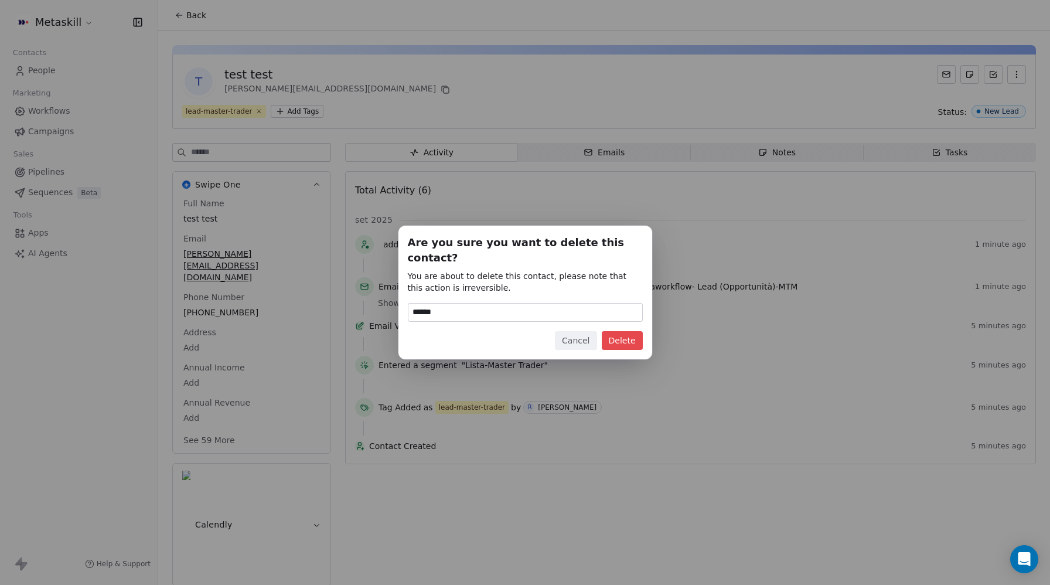
type input "******"
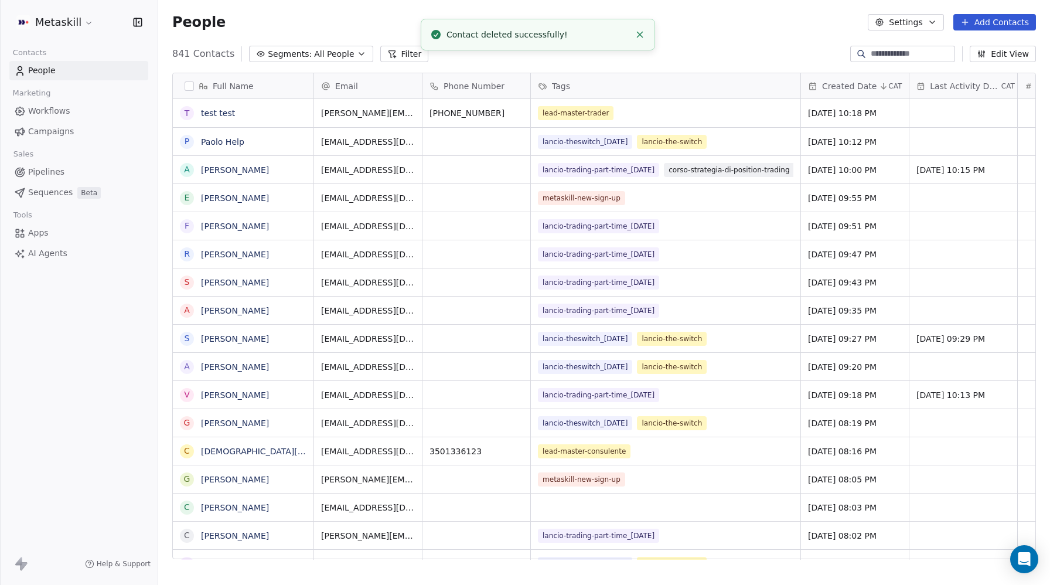
scroll to position [515, 892]
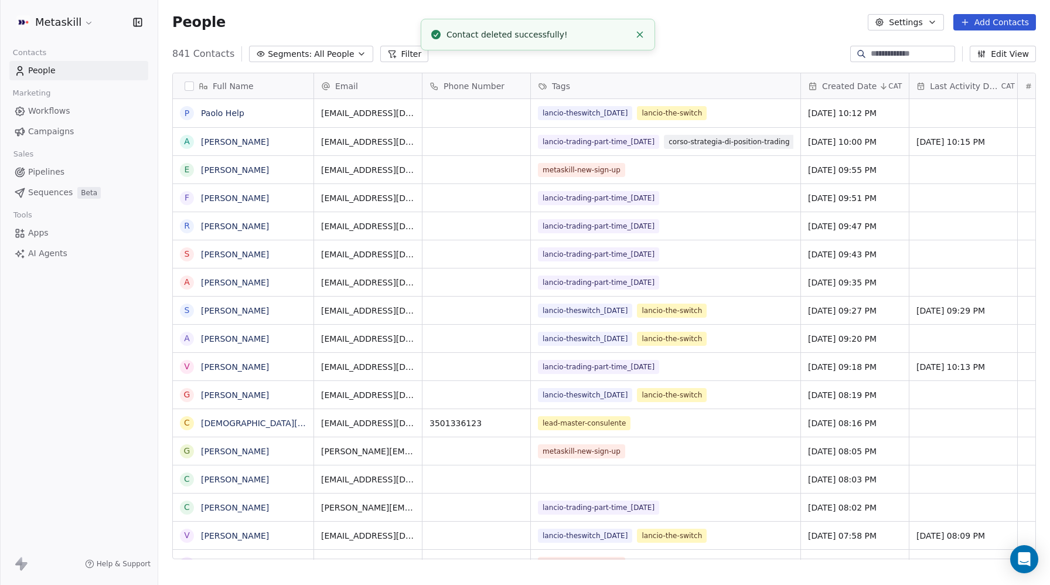
click at [62, 173] on span "Pipelines" at bounding box center [46, 172] width 36 height 12
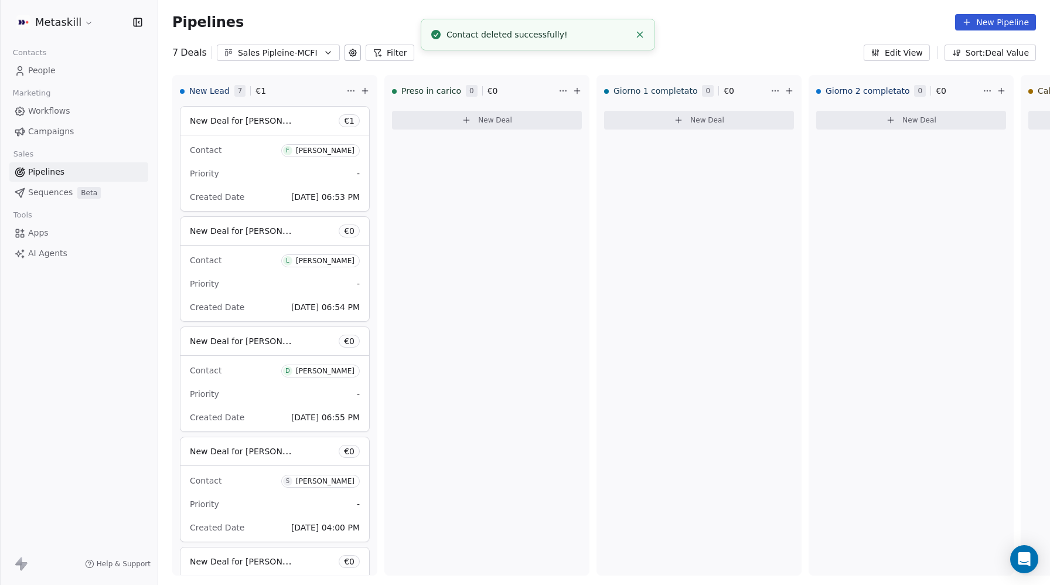
click at [301, 51] on div "Sales Pipleine-MCFI" at bounding box center [278, 53] width 81 height 12
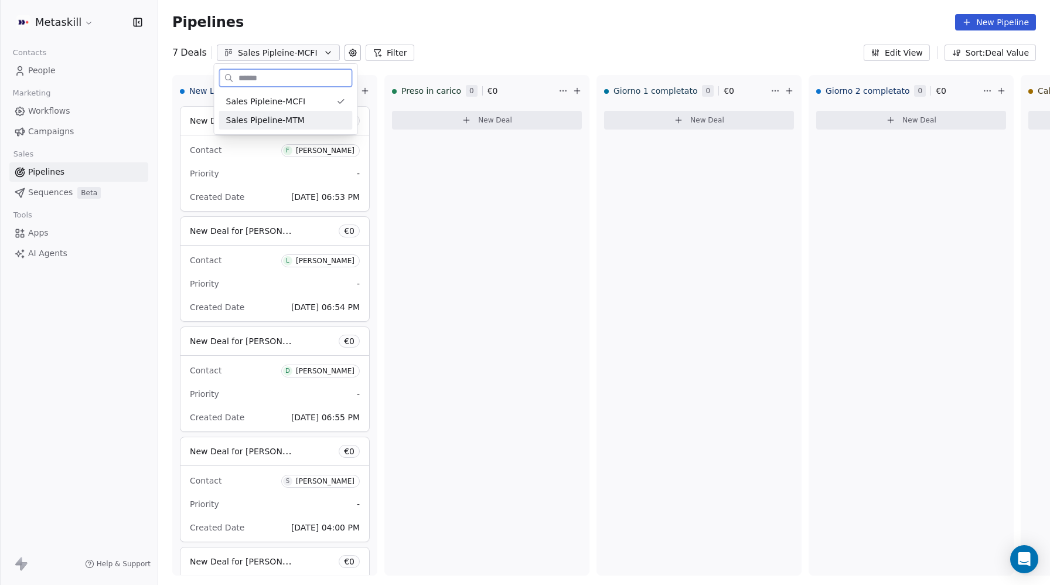
click at [268, 117] on span "Sales Pipeline-MTM" at bounding box center [265, 120] width 79 height 12
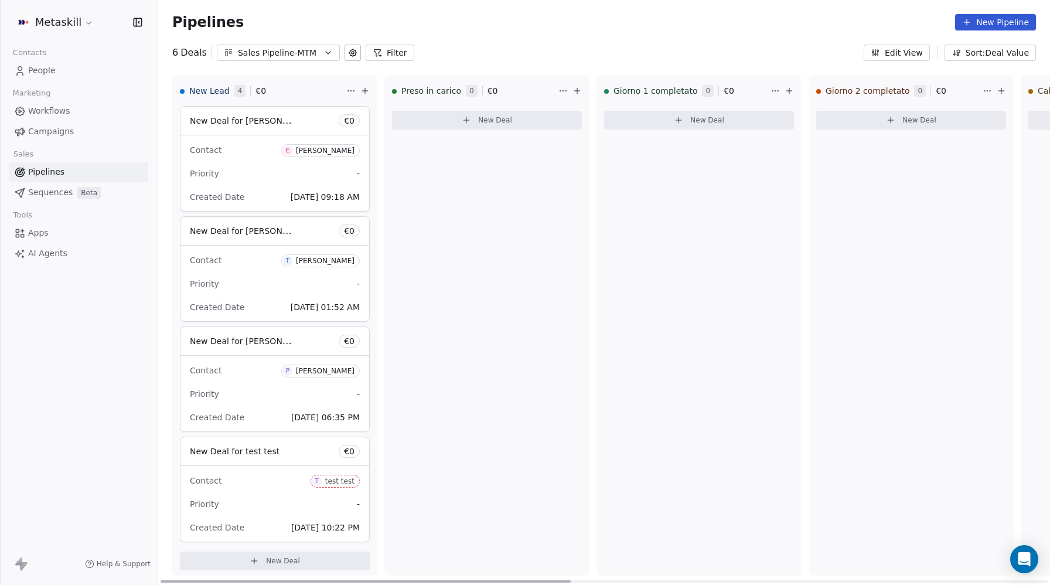
scroll to position [6, 0]
click at [253, 468] on div "Contact T test test" at bounding box center [275, 475] width 170 height 19
click at [322, 472] on span "T test test" at bounding box center [335, 476] width 49 height 13
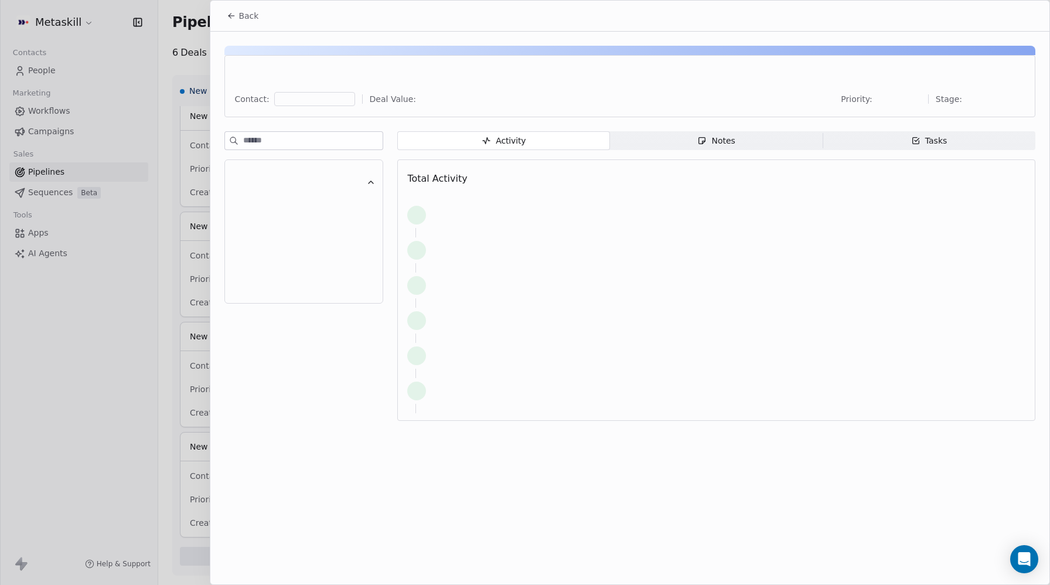
click at [235, 435] on div "Back Contact: Deal Value: Priority: Stage: Activity Activity Notes Notes Tasks …" at bounding box center [629, 293] width 839 height 584
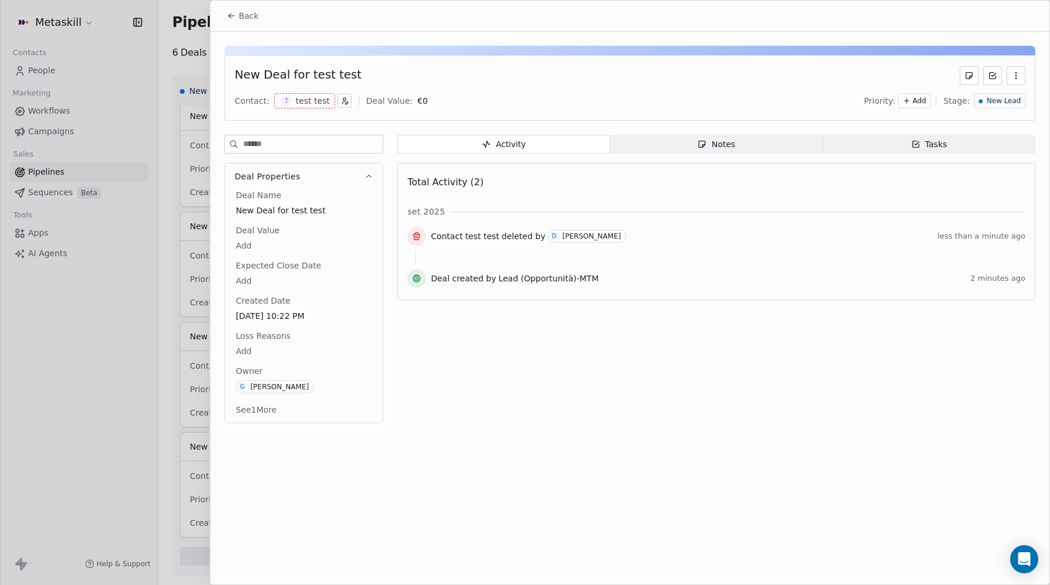
click at [1012, 79] on icon "button" at bounding box center [1015, 75] width 9 height 9
click at [956, 103] on div "Delete" at bounding box center [981, 101] width 79 height 19
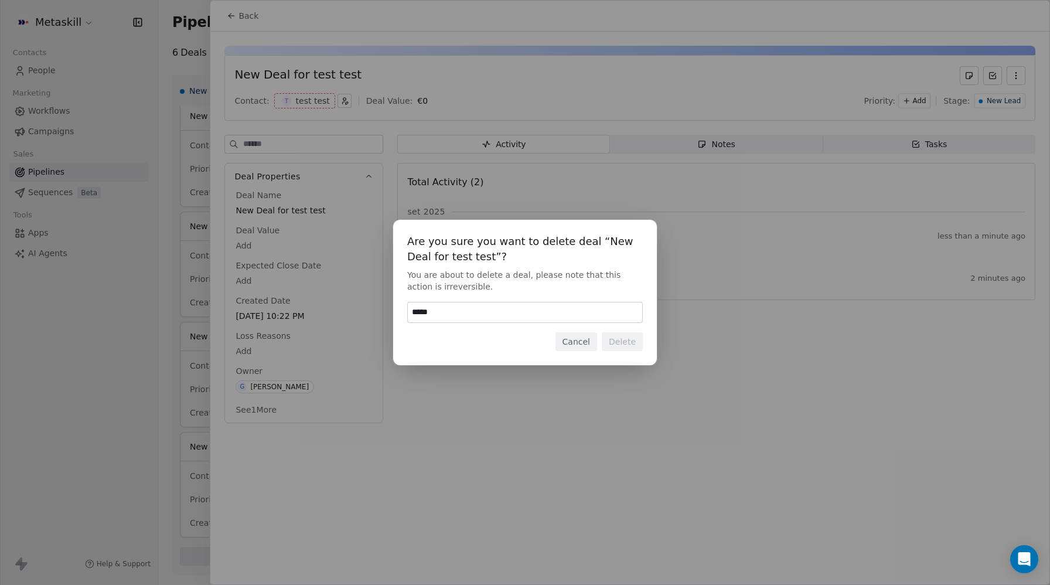
type input "******"
